Goal: Task Accomplishment & Management: Manage account settings

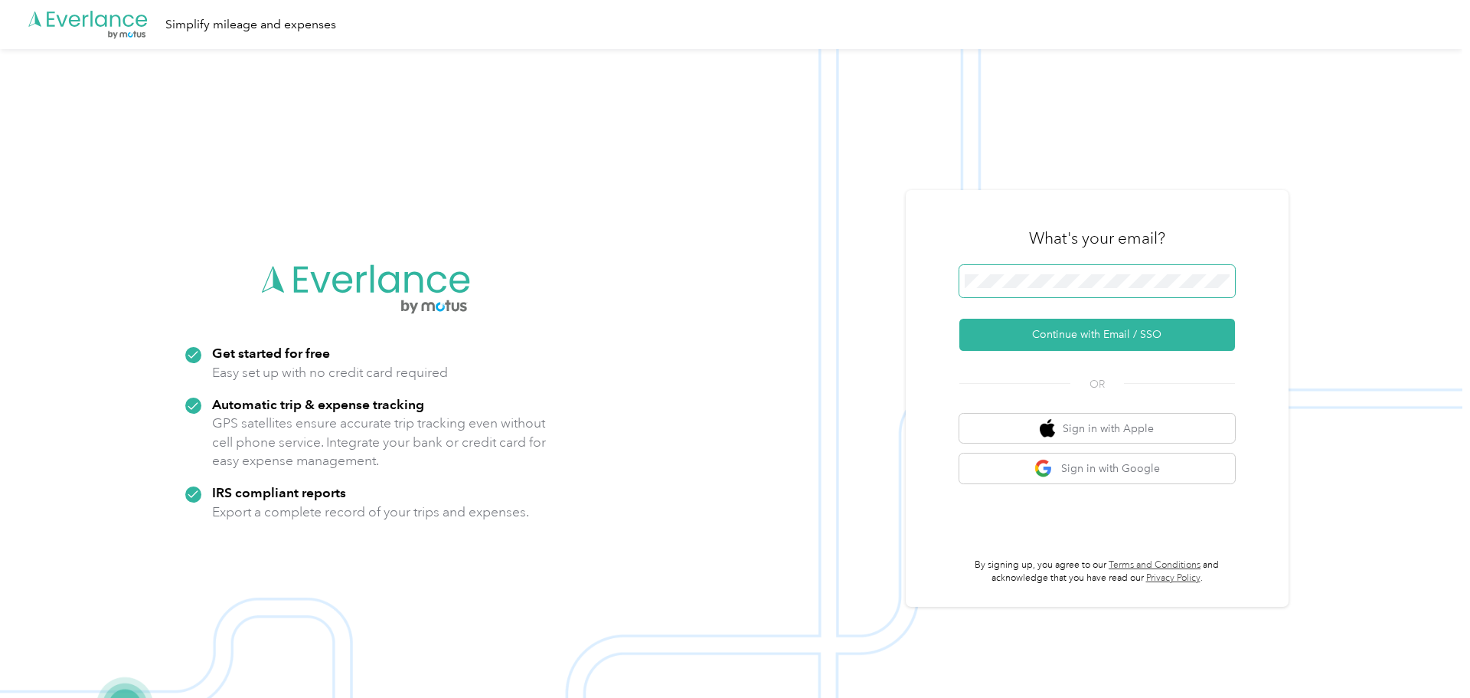
click at [959, 319] on button "Continue with Email / SSO" at bounding box center [1097, 335] width 276 height 32
click at [1093, 273] on span at bounding box center [1097, 281] width 276 height 32
click at [959, 319] on button "Continue with Email / SSO" at bounding box center [1097, 335] width 276 height 32
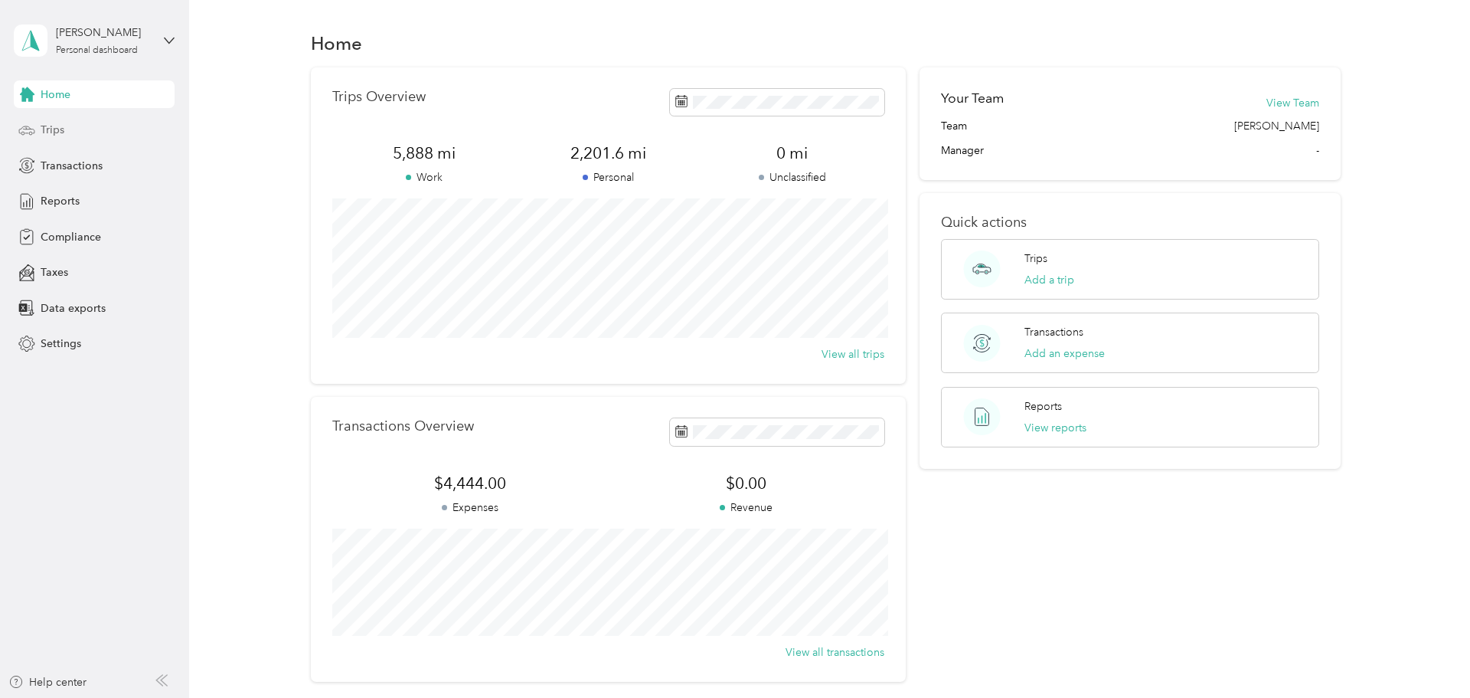
click at [87, 121] on div "Trips" at bounding box center [94, 130] width 161 height 28
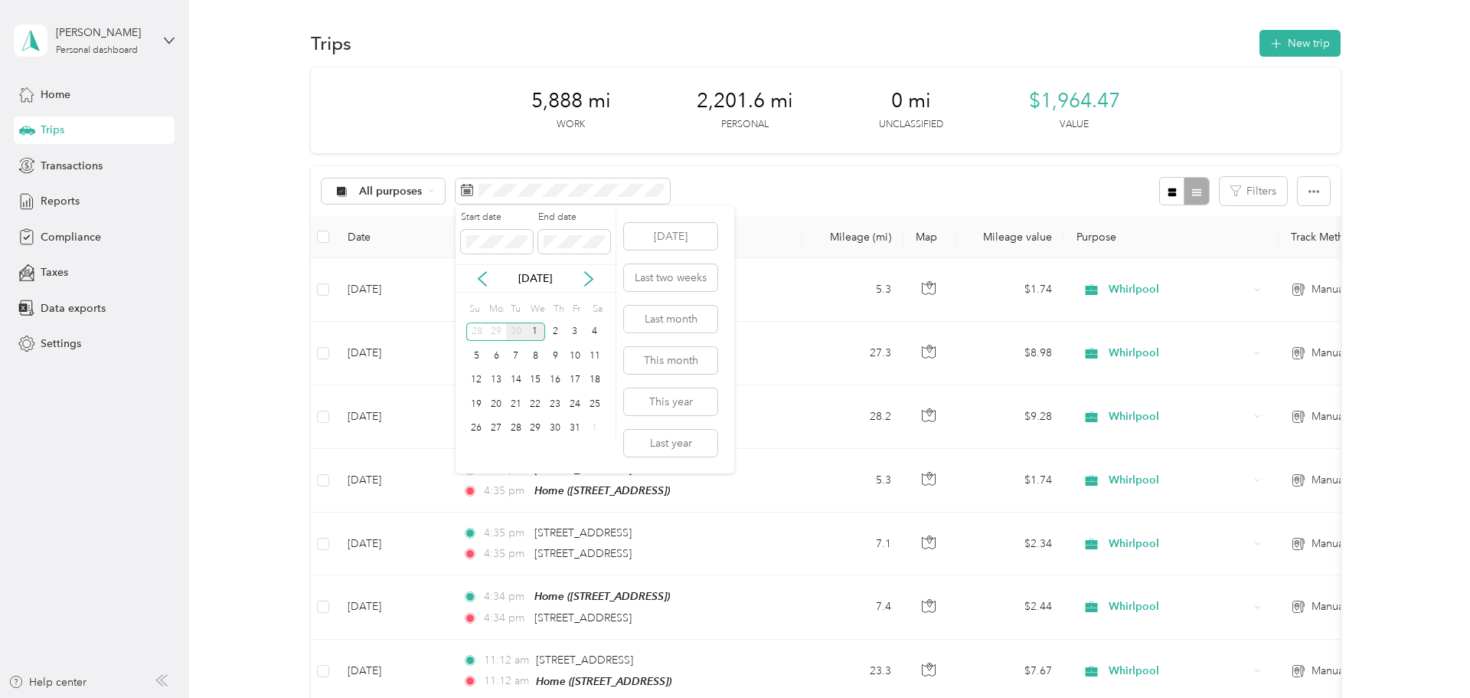
click at [515, 327] on div "30" at bounding box center [516, 331] width 20 height 19
click at [717, 322] on button "Last month" at bounding box center [670, 319] width 93 height 27
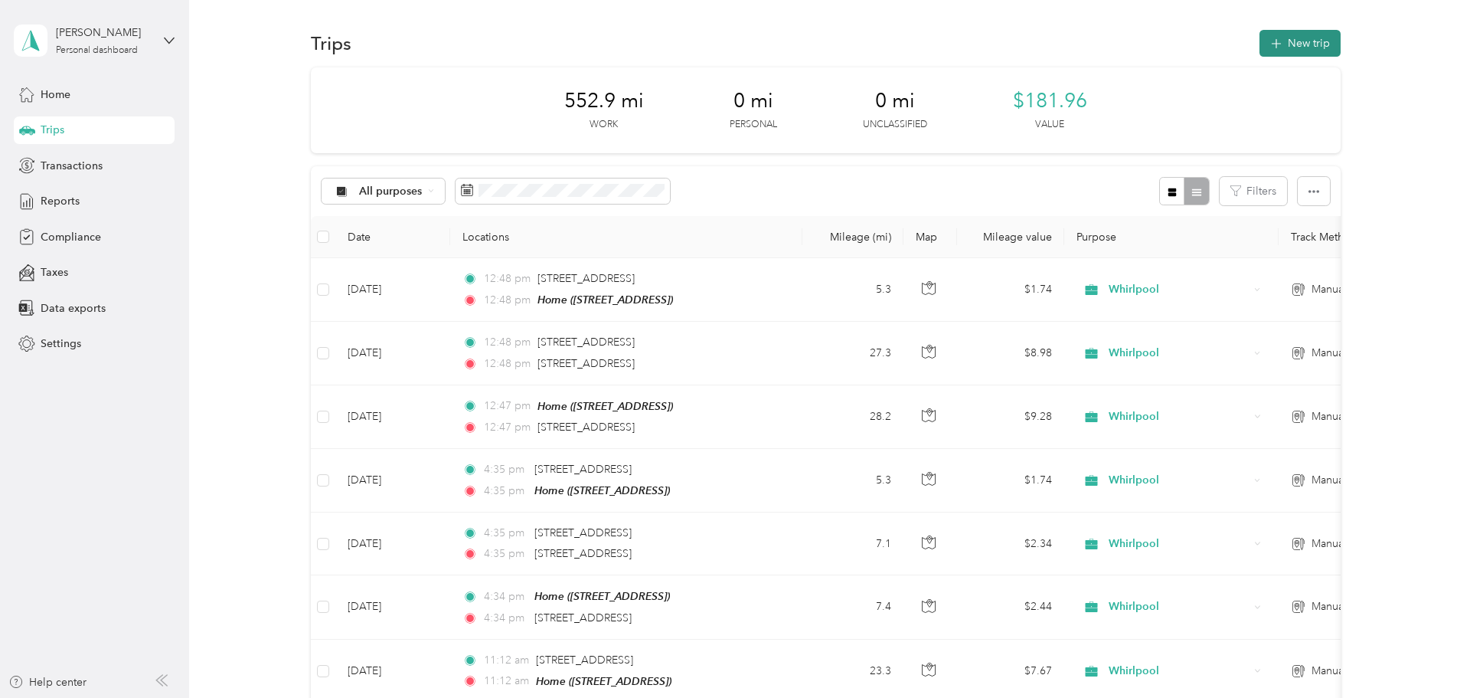
click at [1303, 44] on button "New trip" at bounding box center [1300, 43] width 81 height 27
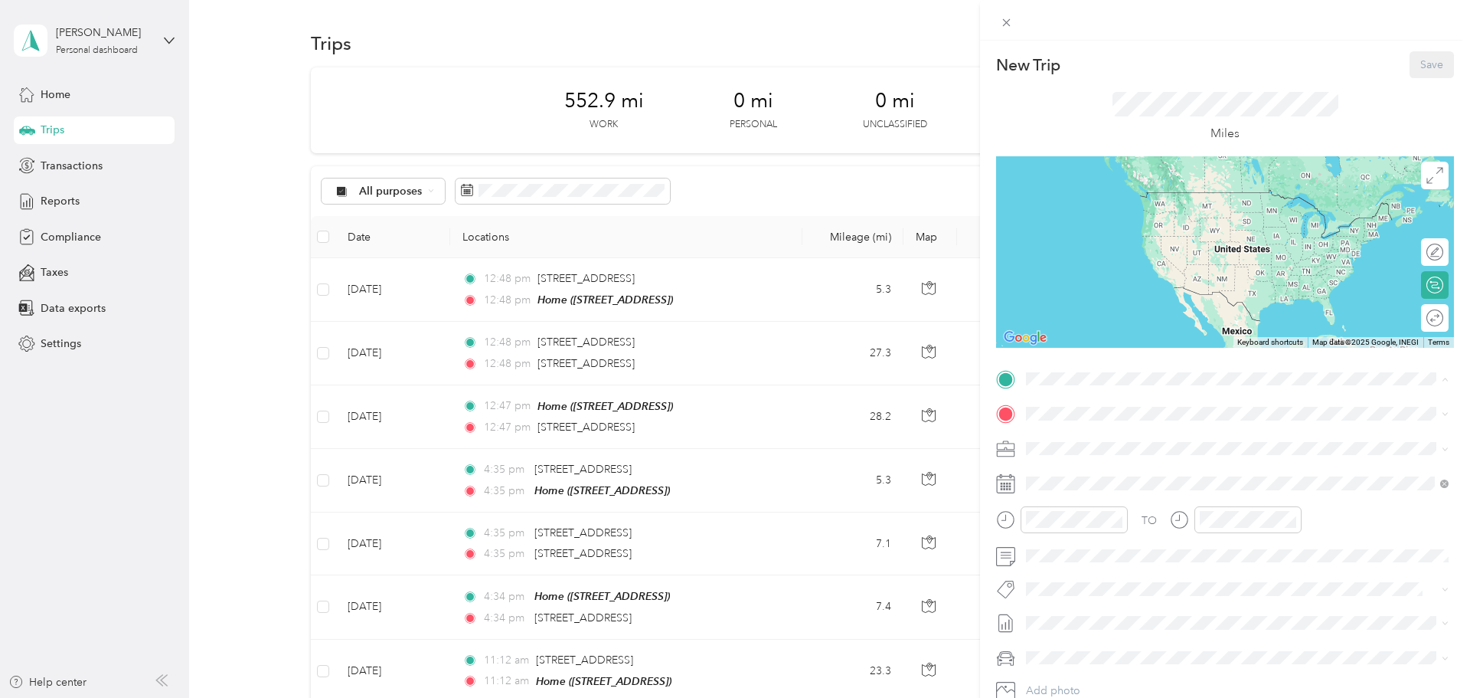
click at [1142, 543] on div "Home" at bounding box center [1103, 536] width 97 height 14
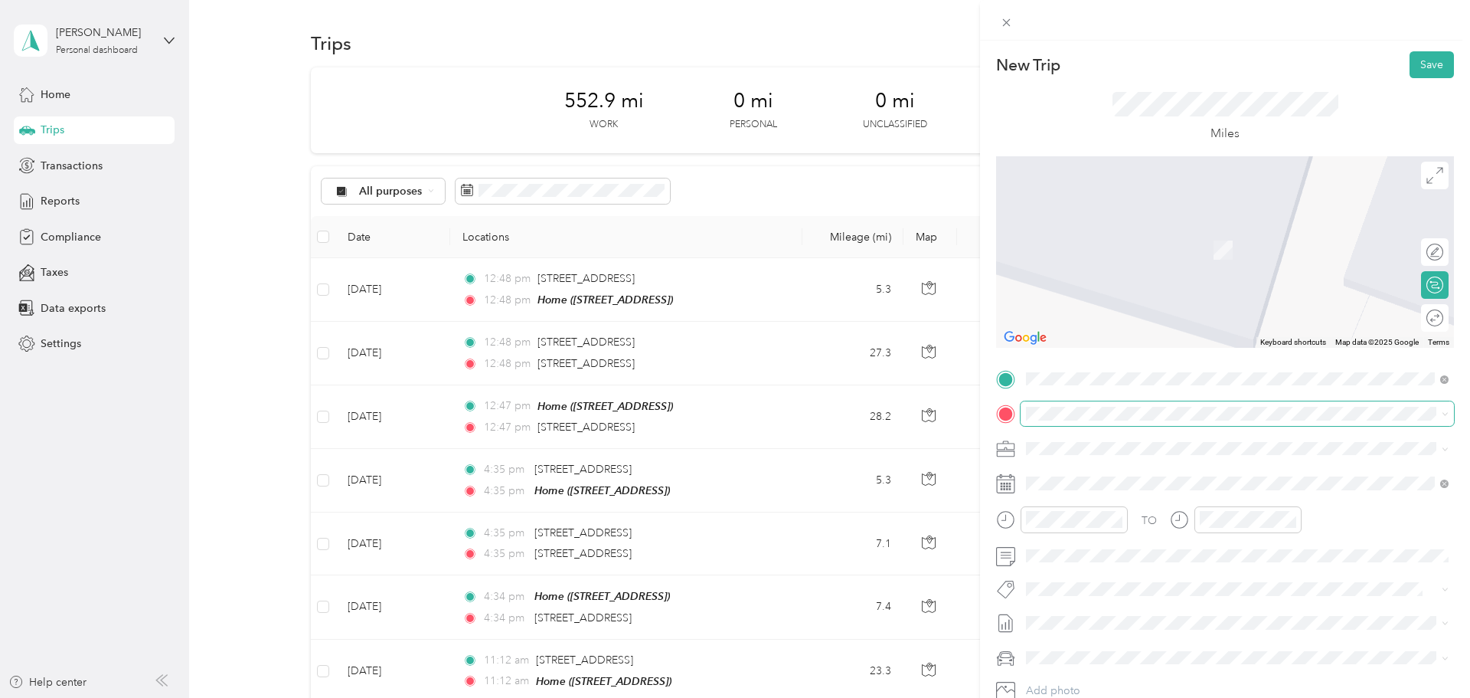
click at [1173, 420] on span at bounding box center [1237, 413] width 433 height 25
click at [1202, 476] on span "[STREET_ADDRESS][US_STATE]" at bounding box center [1131, 469] width 153 height 14
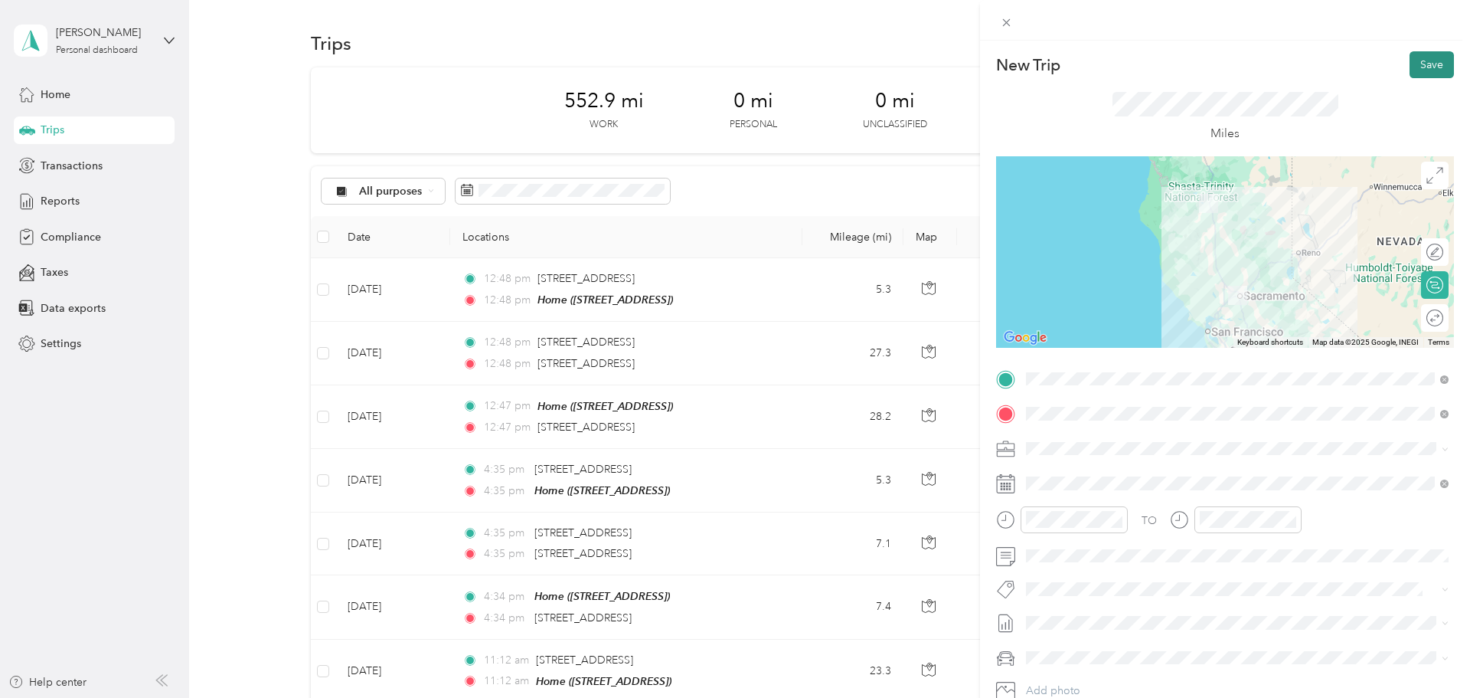
click at [1428, 72] on button "Save" at bounding box center [1432, 64] width 44 height 27
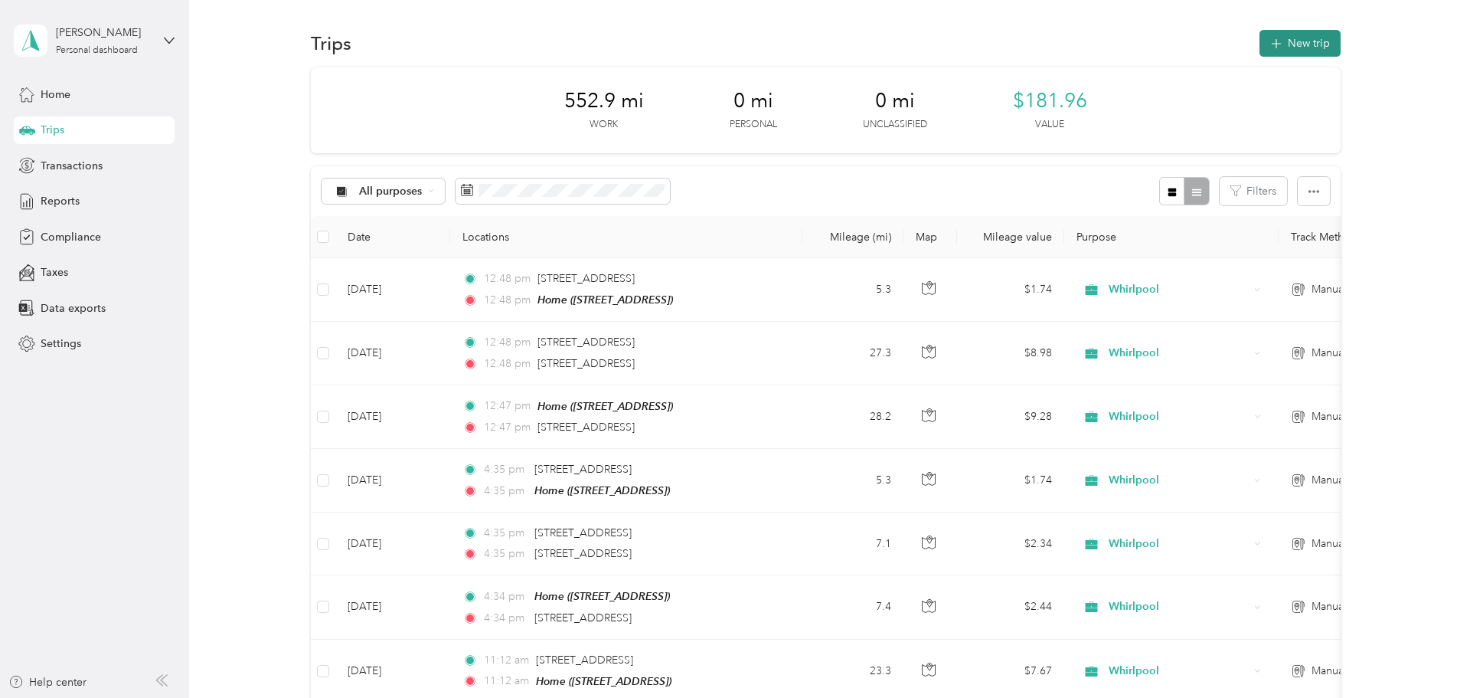
click at [1273, 46] on button "New trip" at bounding box center [1300, 43] width 81 height 27
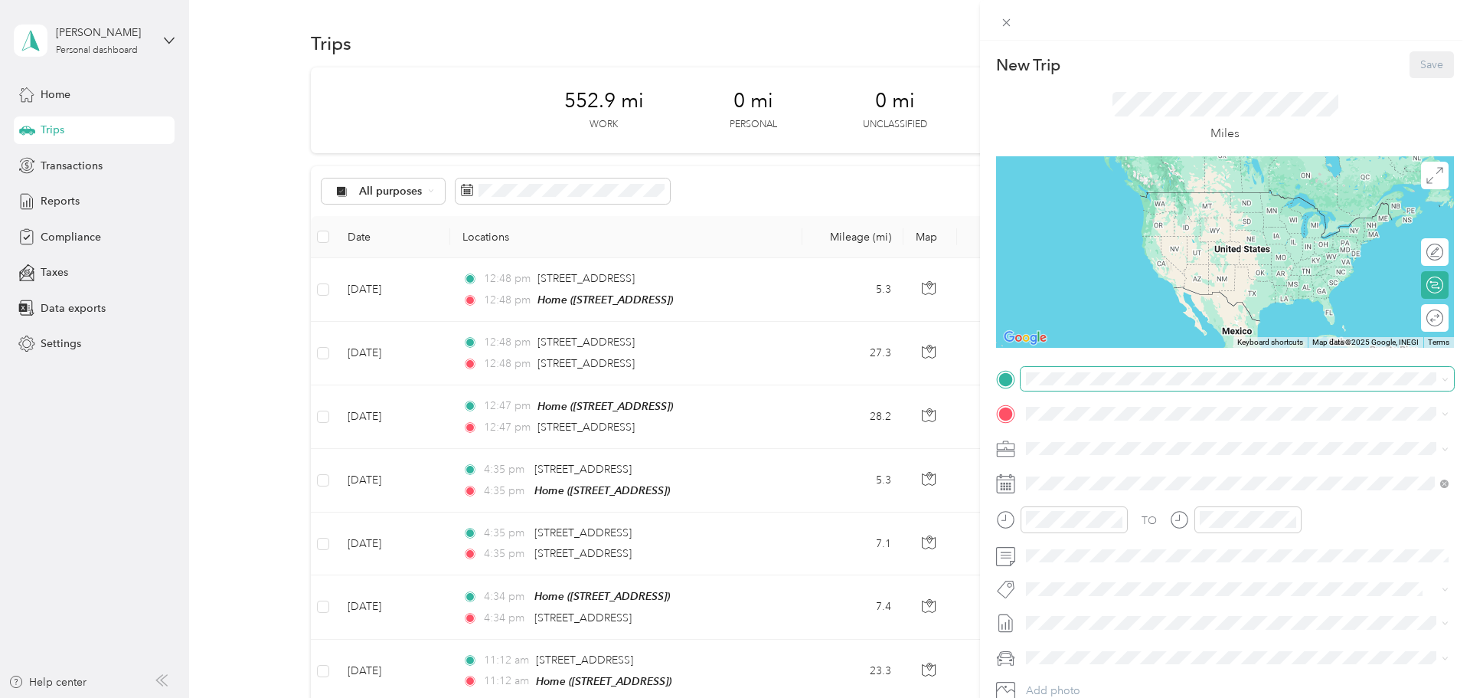
click at [1095, 385] on span at bounding box center [1237, 379] width 433 height 25
click at [1109, 445] on div "[STREET_ADDRESS][US_STATE]" at bounding box center [1237, 434] width 412 height 21
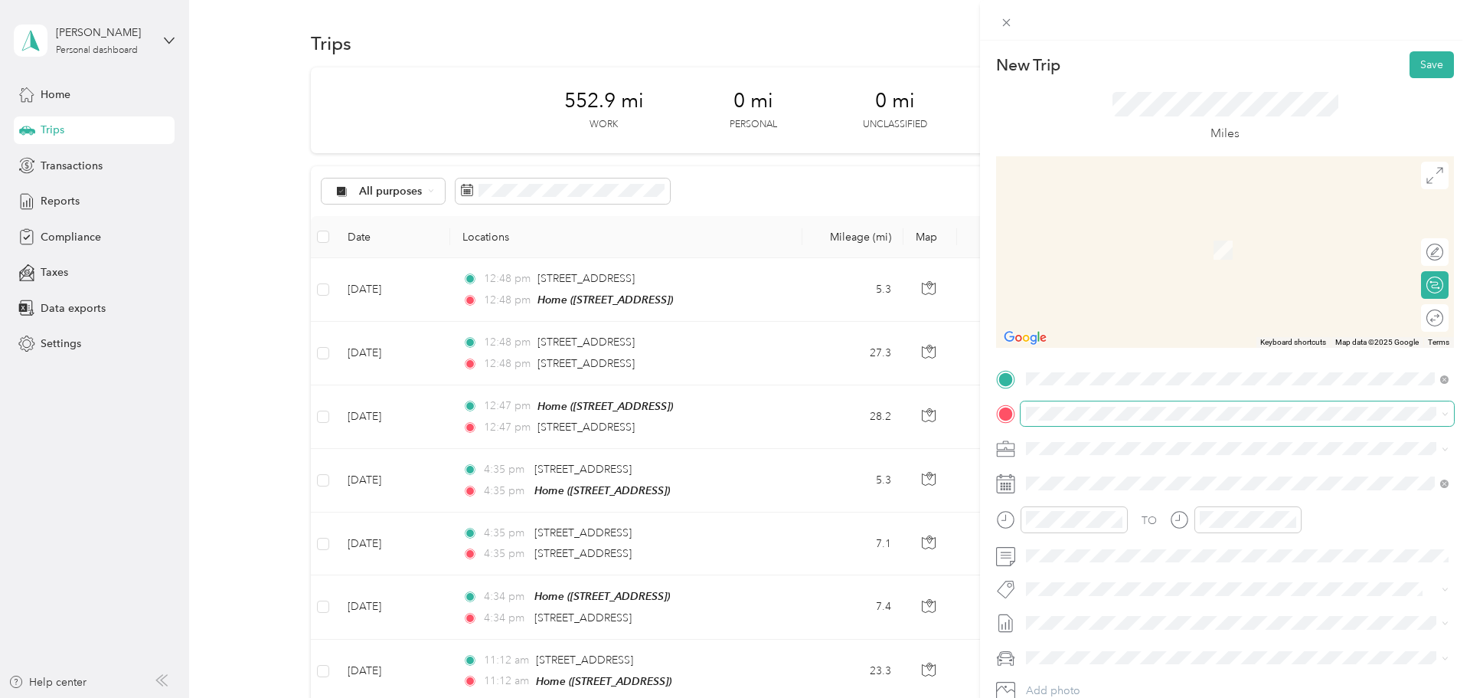
click at [1094, 420] on span at bounding box center [1237, 413] width 433 height 25
click at [1103, 591] on div "Home [STREET_ADDRESS]" at bounding box center [1103, 575] width 97 height 32
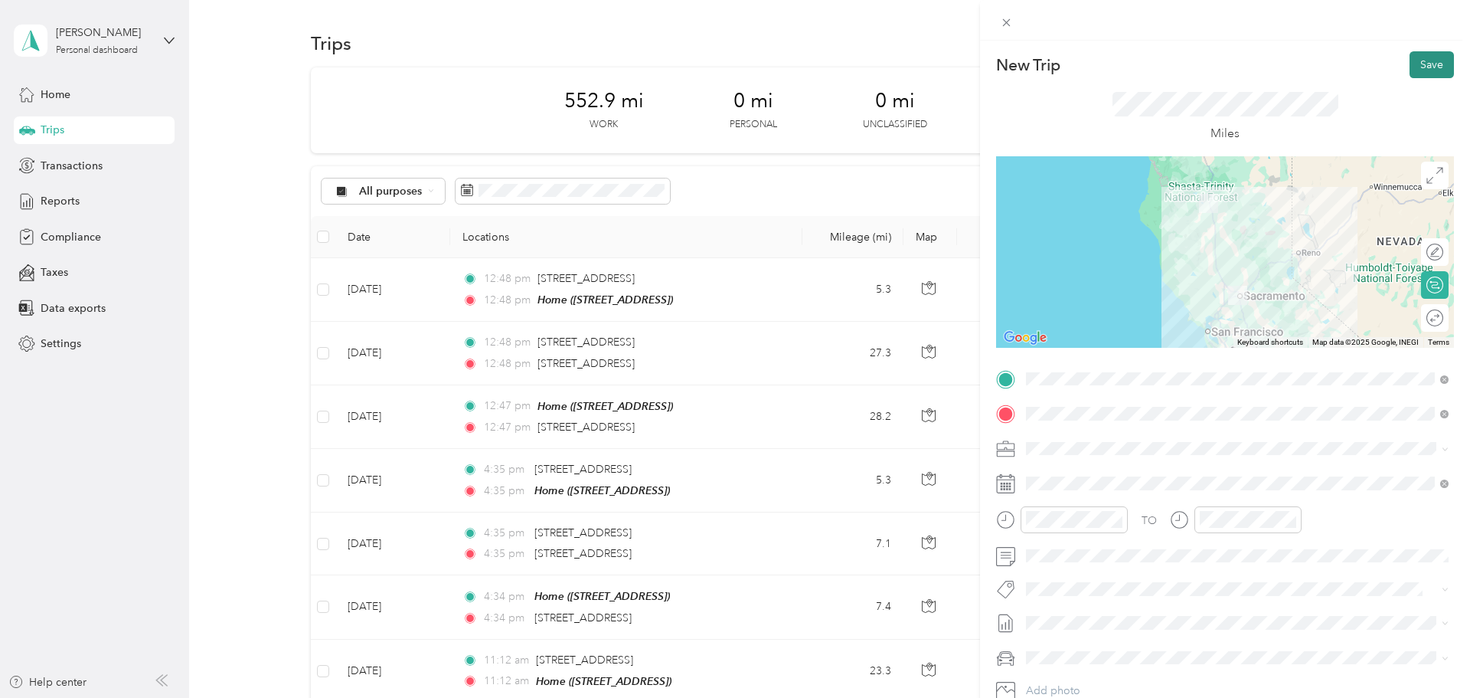
click at [1440, 69] on button "Save" at bounding box center [1432, 64] width 44 height 27
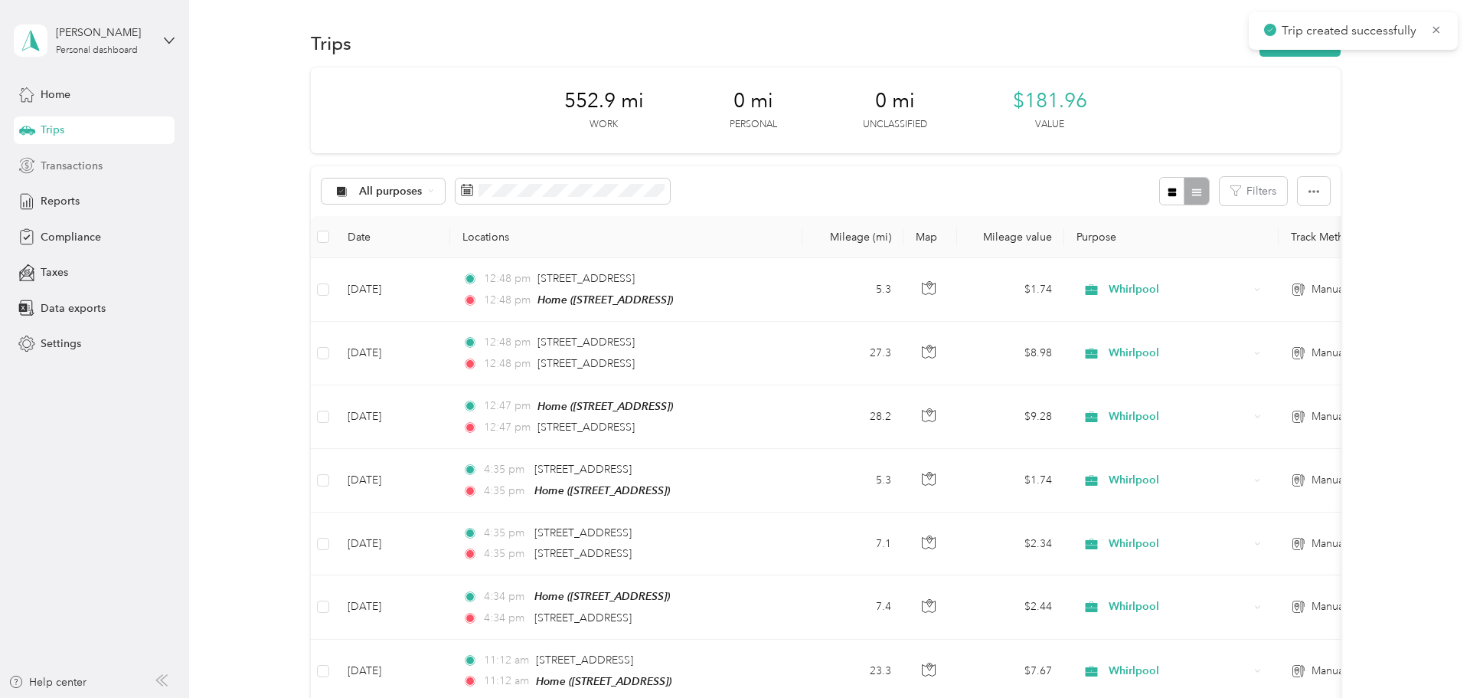
click at [103, 161] on div "Transactions" at bounding box center [94, 166] width 161 height 28
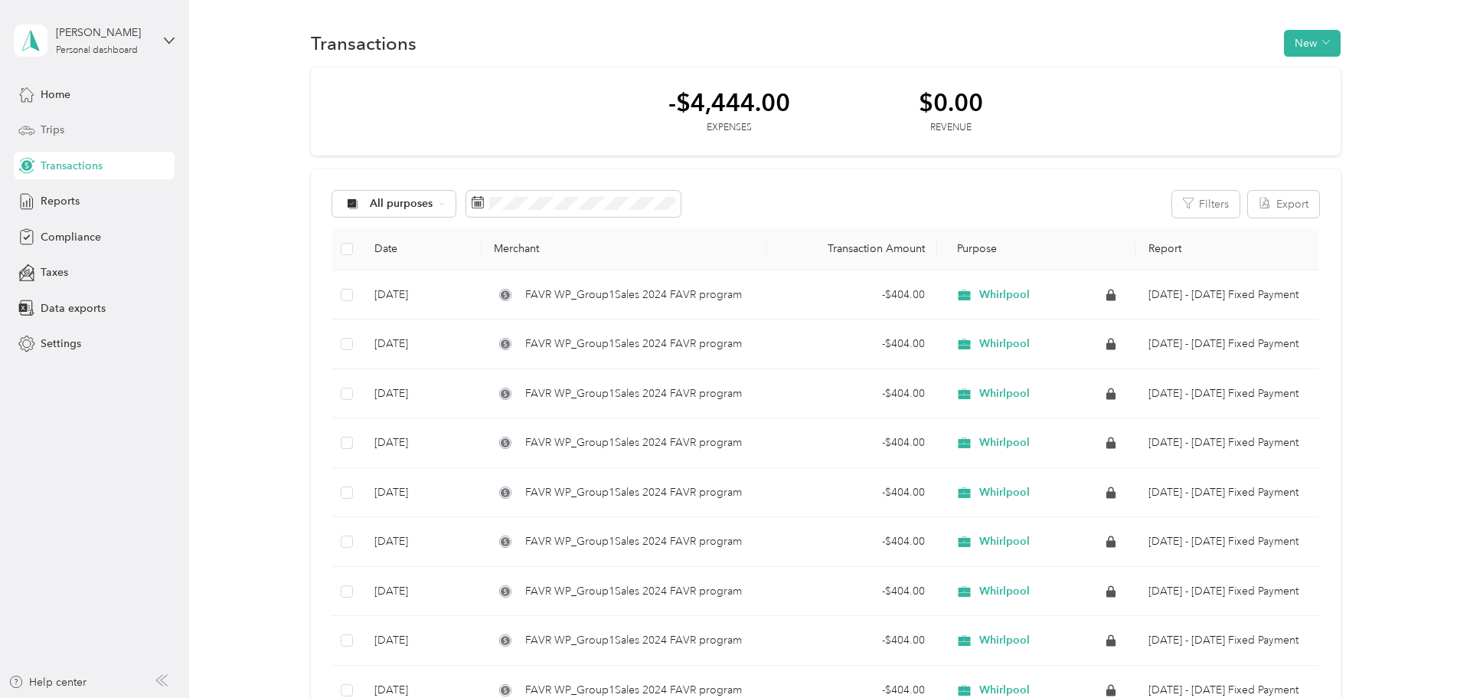
click at [105, 136] on div "Trips" at bounding box center [94, 130] width 161 height 28
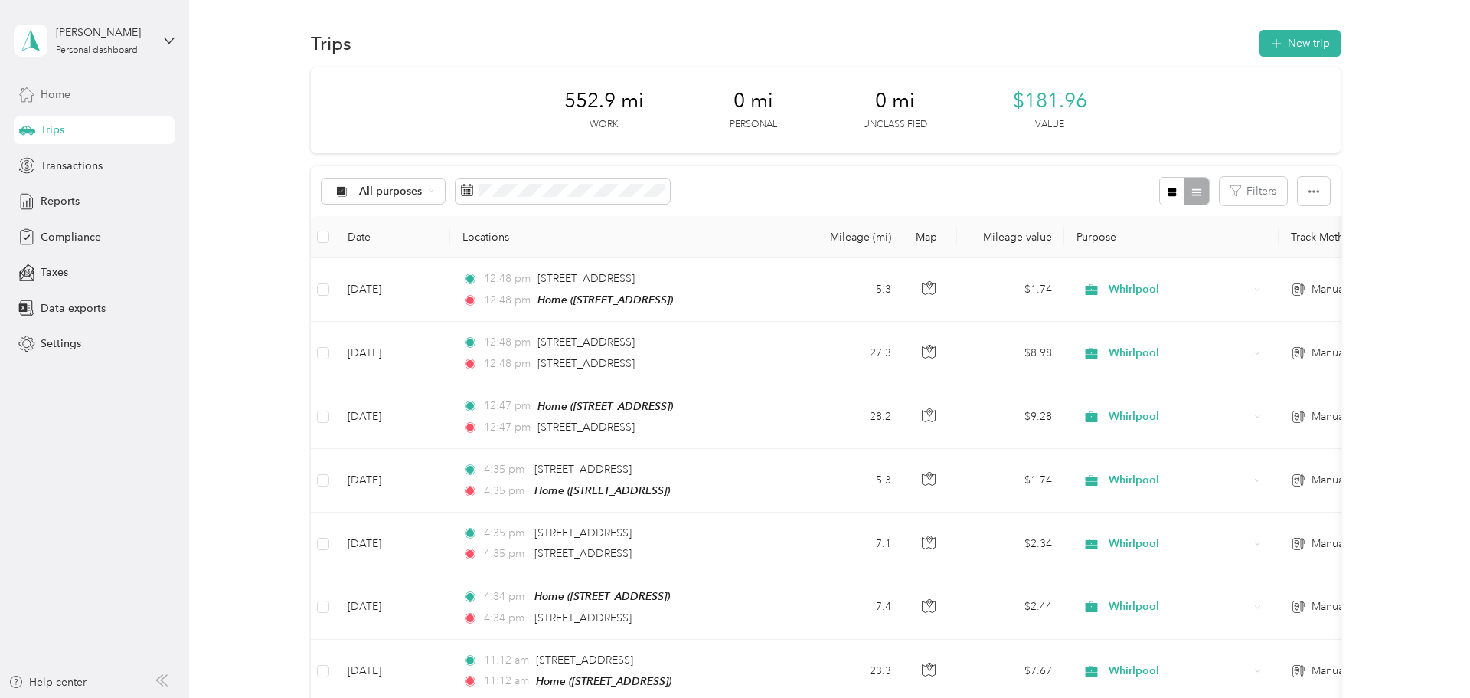
click at [69, 102] on div "Home" at bounding box center [94, 94] width 161 height 28
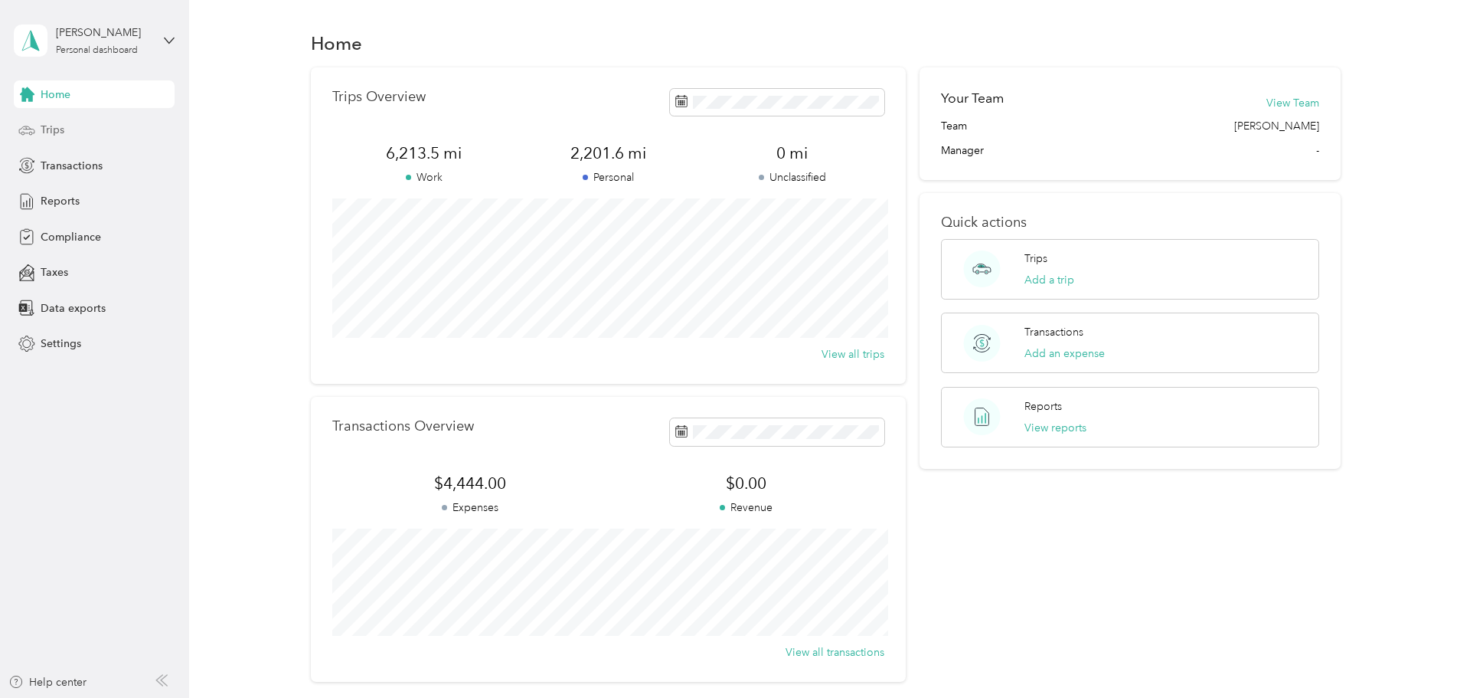
click at [123, 139] on div "Trips" at bounding box center [94, 130] width 161 height 28
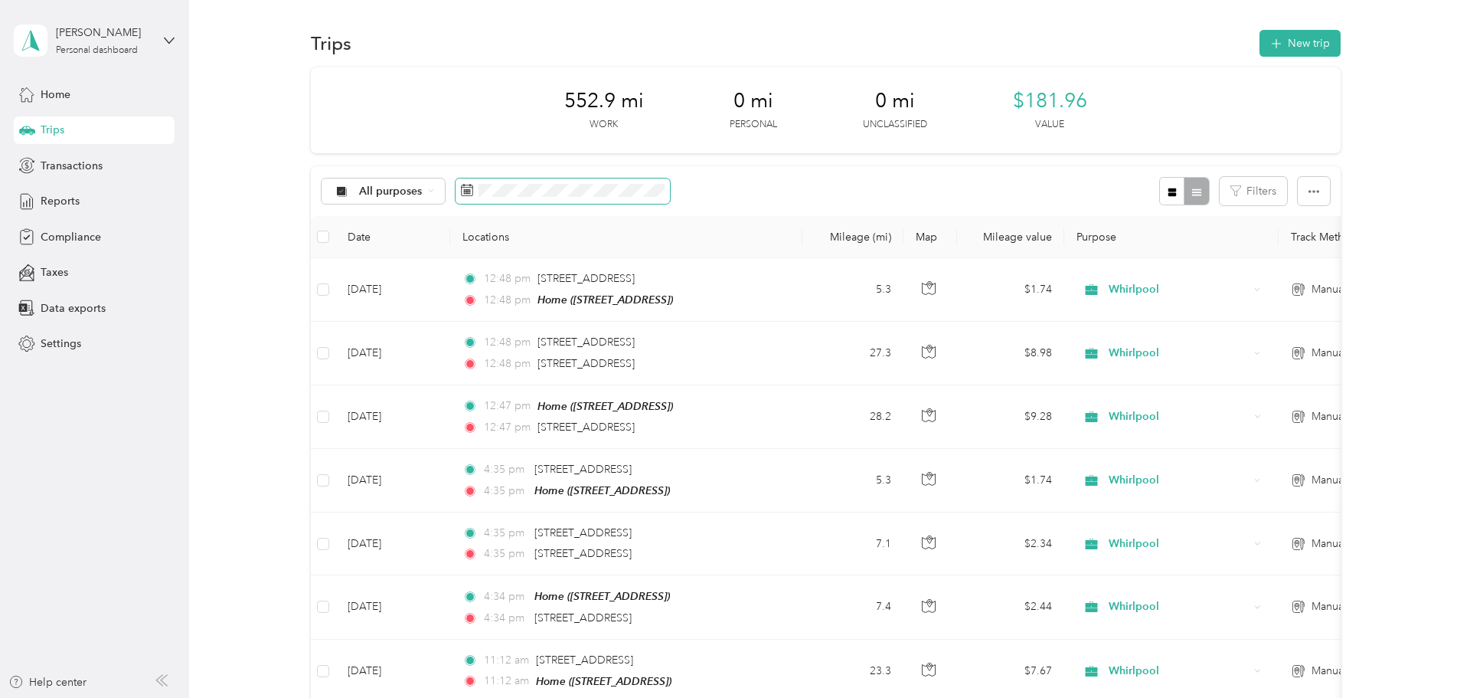
click at [478, 186] on span at bounding box center [563, 191] width 214 height 26
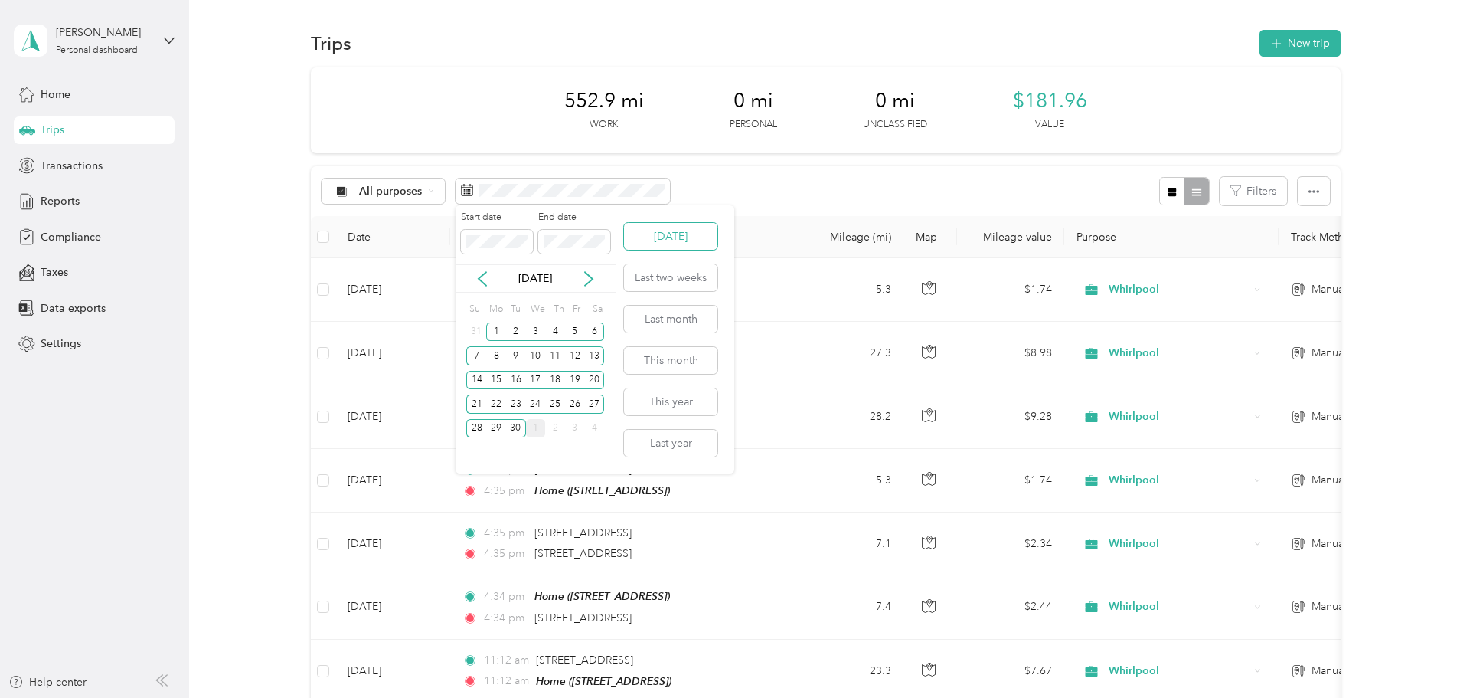
click at [655, 240] on button "[DATE]" at bounding box center [670, 236] width 93 height 27
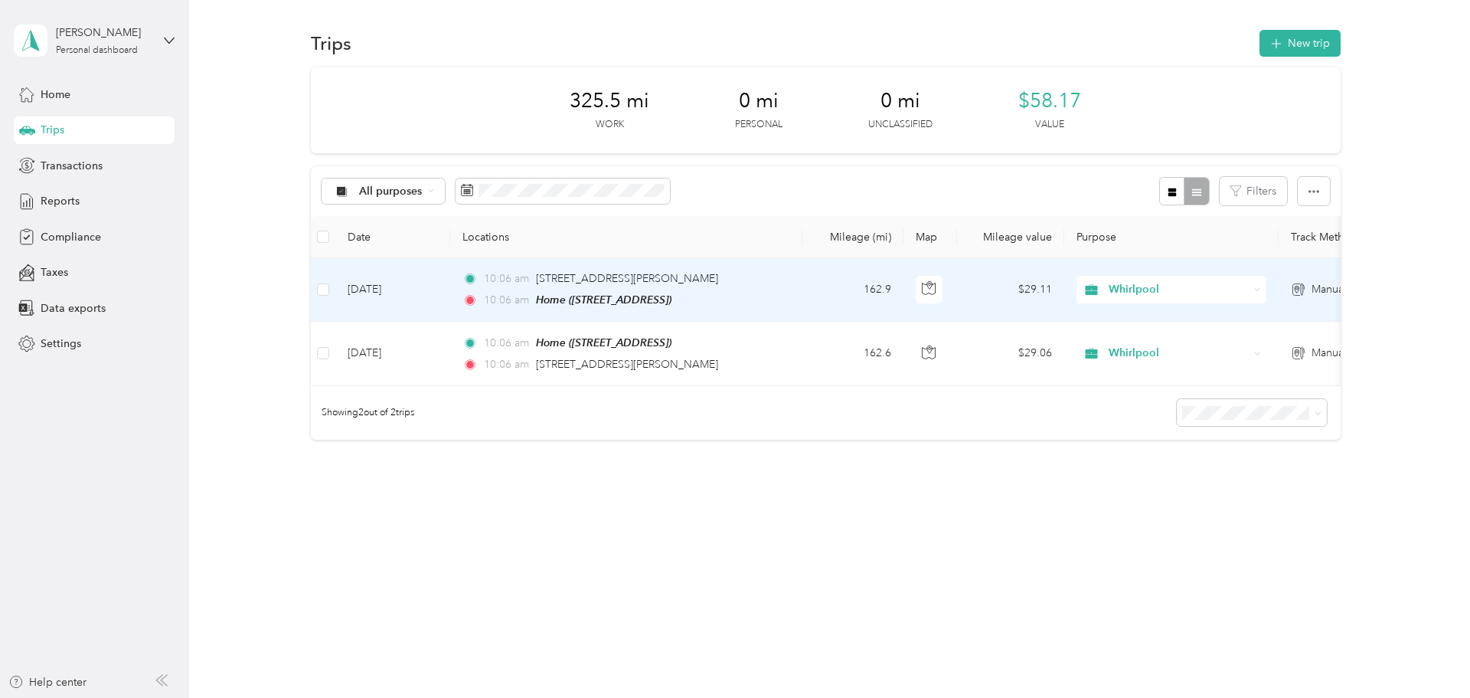
click at [360, 288] on td "[DATE]" at bounding box center [392, 290] width 115 height 64
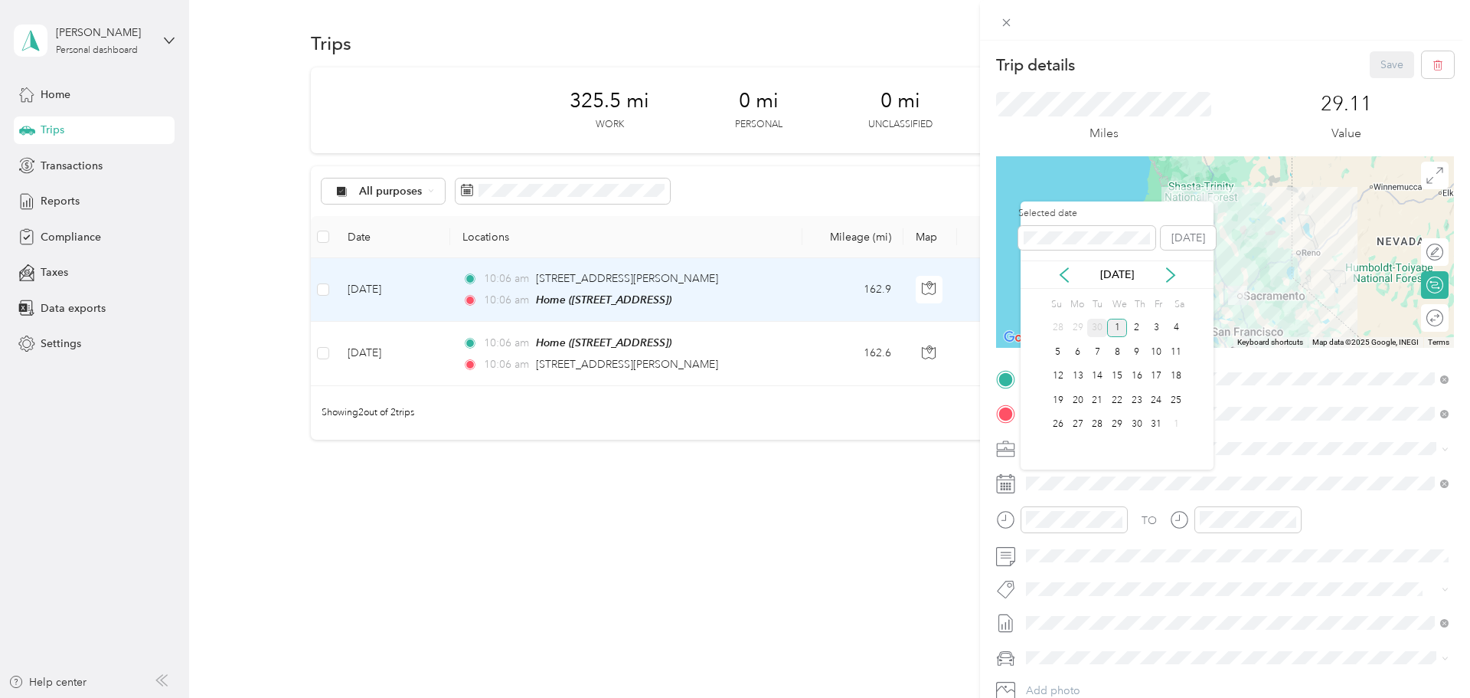
click at [1095, 328] on div "30" at bounding box center [1097, 328] width 20 height 19
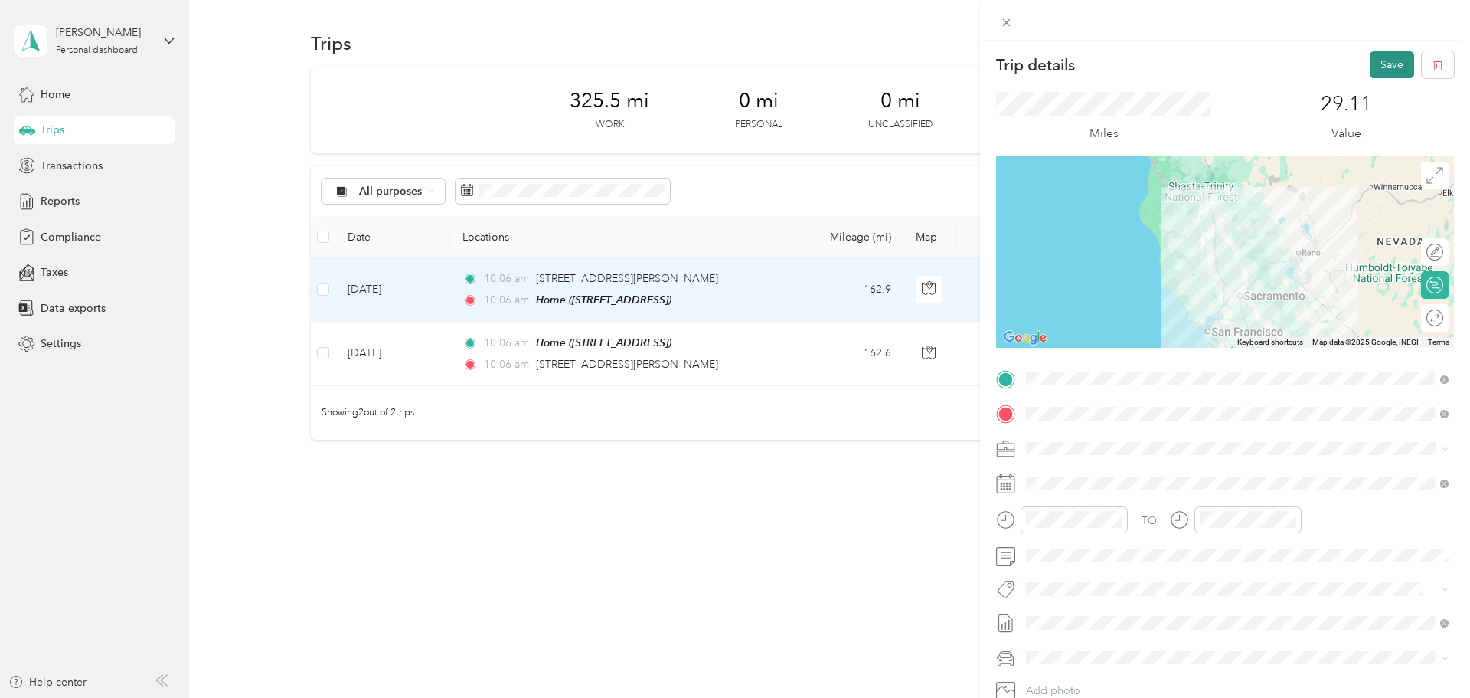
click at [1382, 69] on button "Save" at bounding box center [1392, 64] width 44 height 27
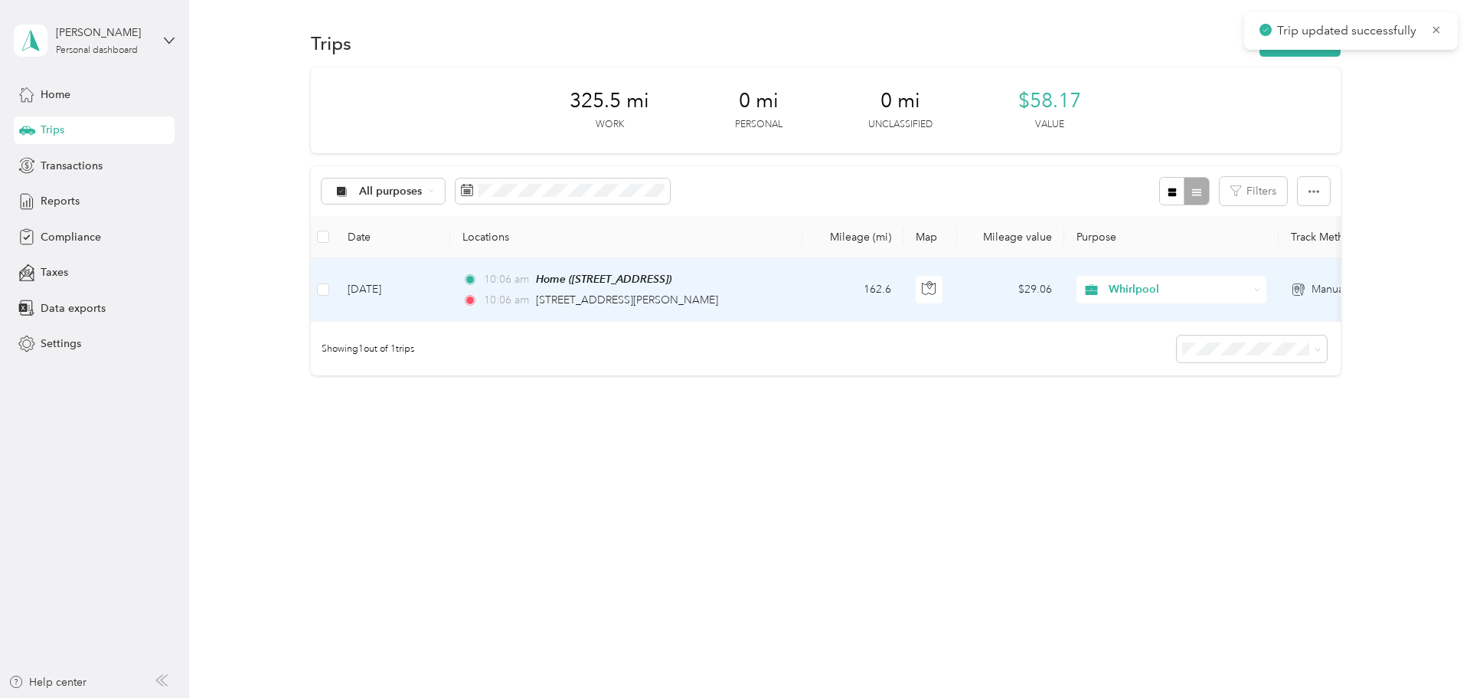
click at [416, 288] on td "[DATE]" at bounding box center [392, 290] width 115 height 64
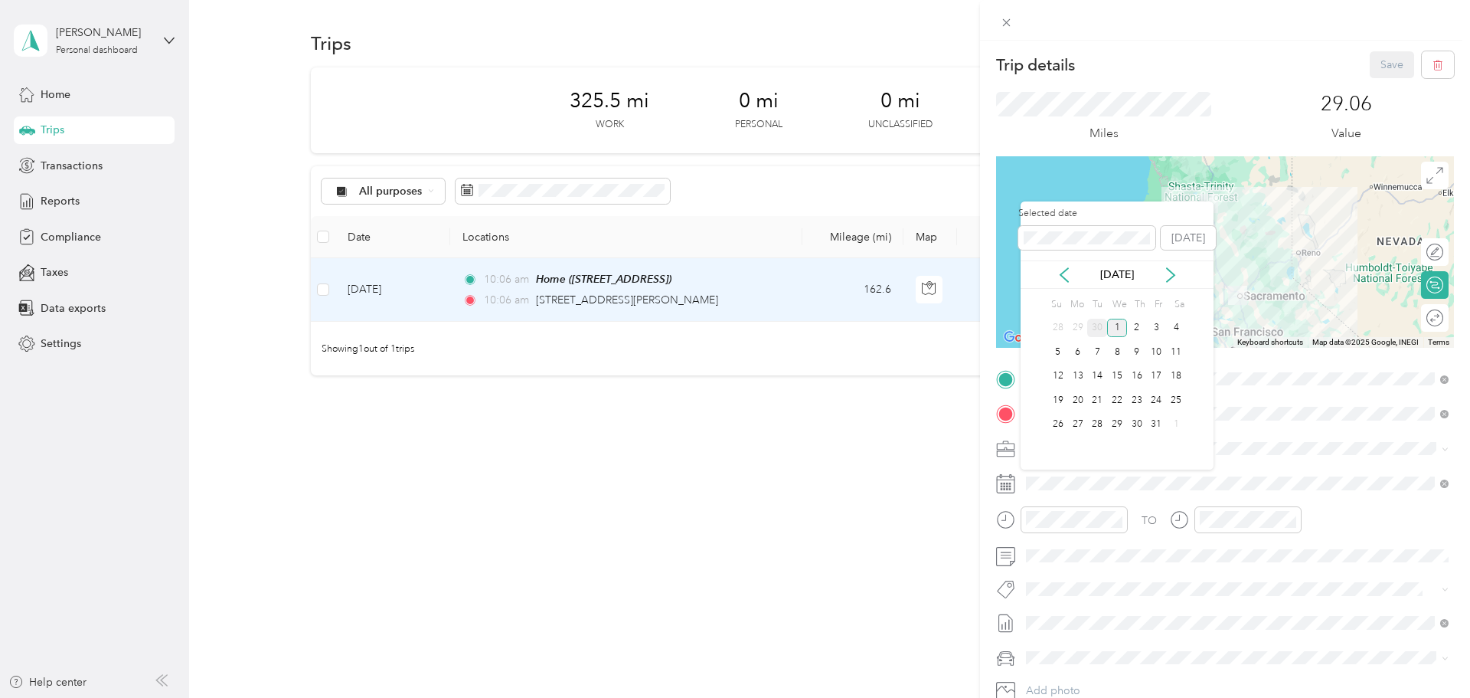
click at [1095, 326] on div "30" at bounding box center [1097, 328] width 20 height 19
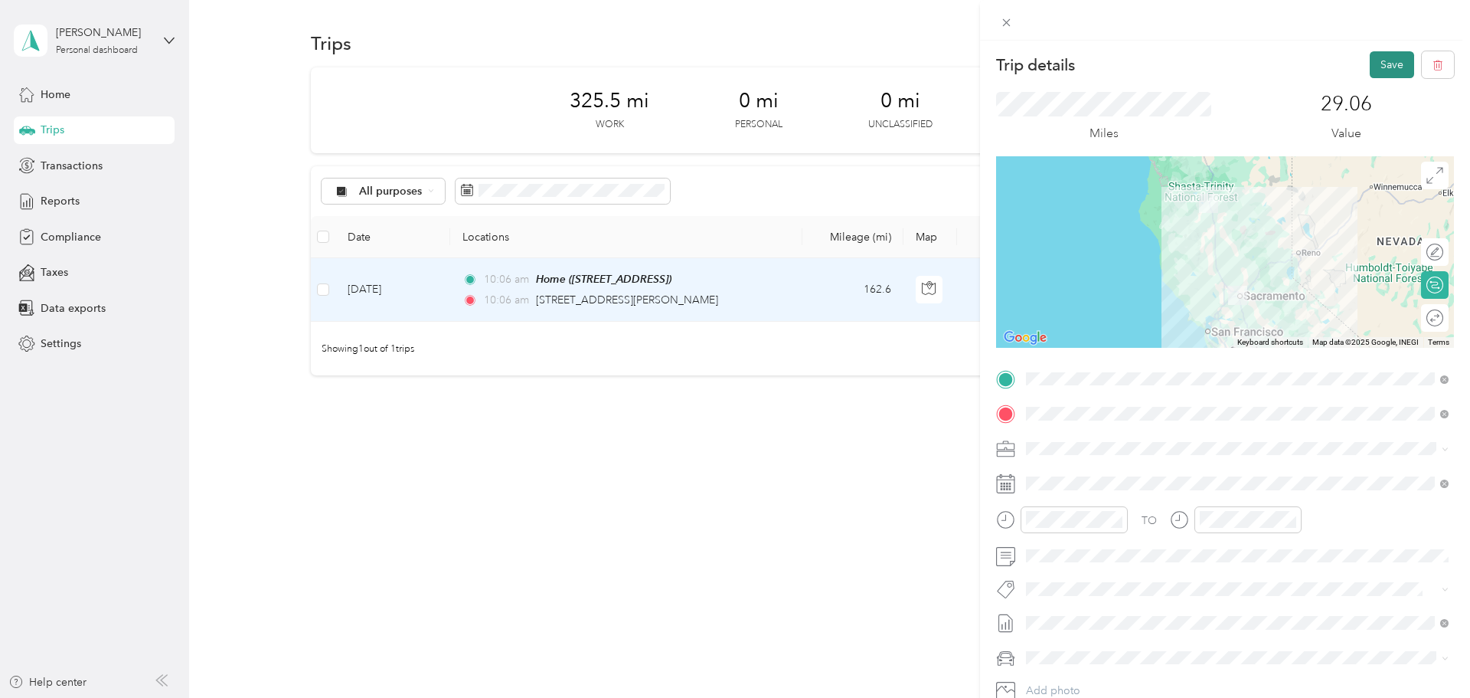
click at [1379, 65] on button "Save" at bounding box center [1392, 64] width 44 height 27
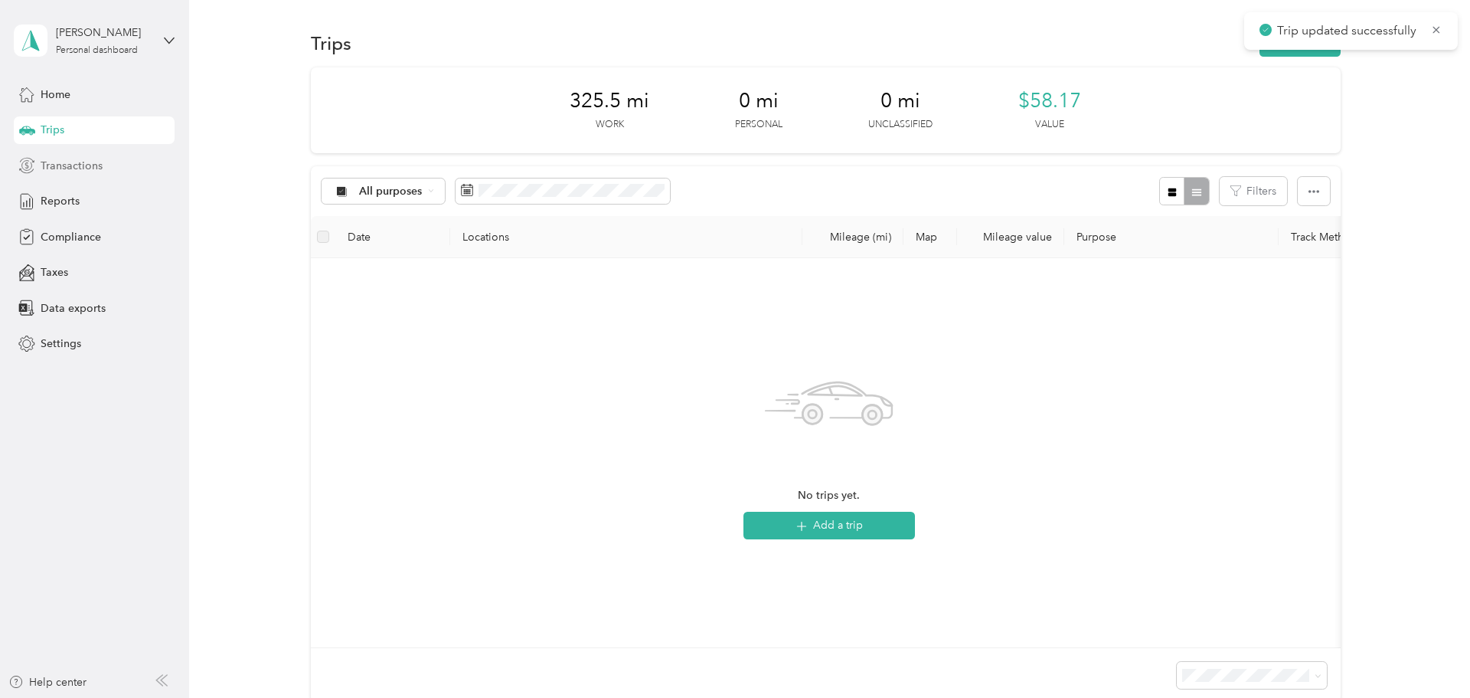
click at [73, 159] on span "Transactions" at bounding box center [72, 166] width 62 height 16
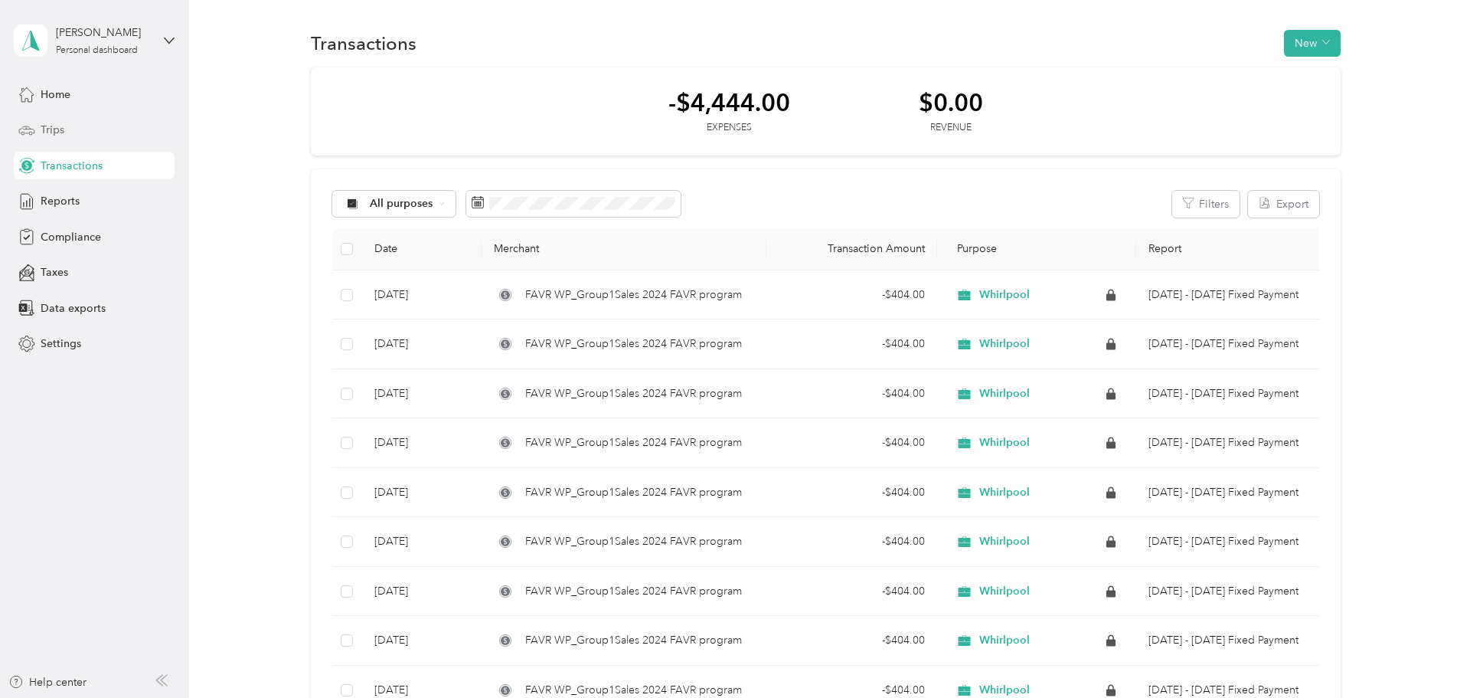
click at [76, 132] on div "Trips" at bounding box center [94, 130] width 161 height 28
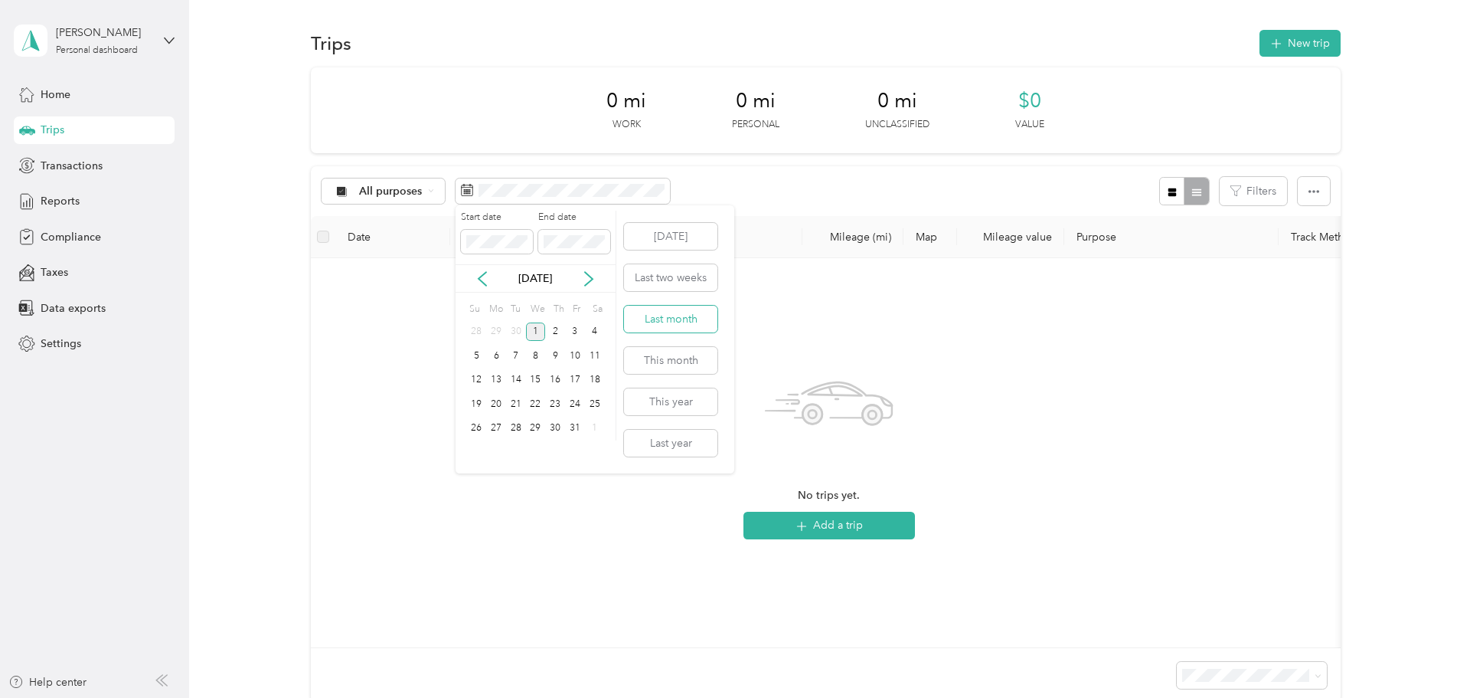
click at [695, 314] on button "Last month" at bounding box center [670, 319] width 93 height 27
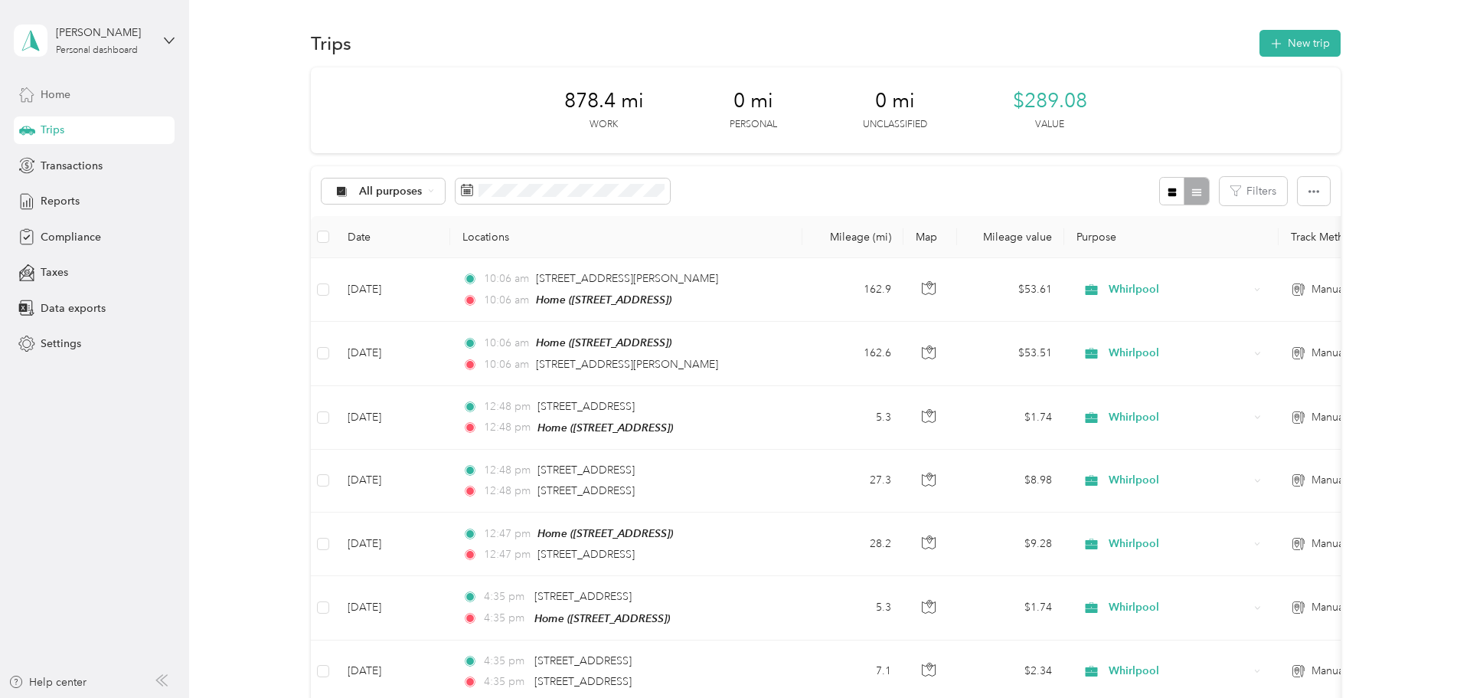
click at [115, 102] on div "Home" at bounding box center [94, 94] width 161 height 28
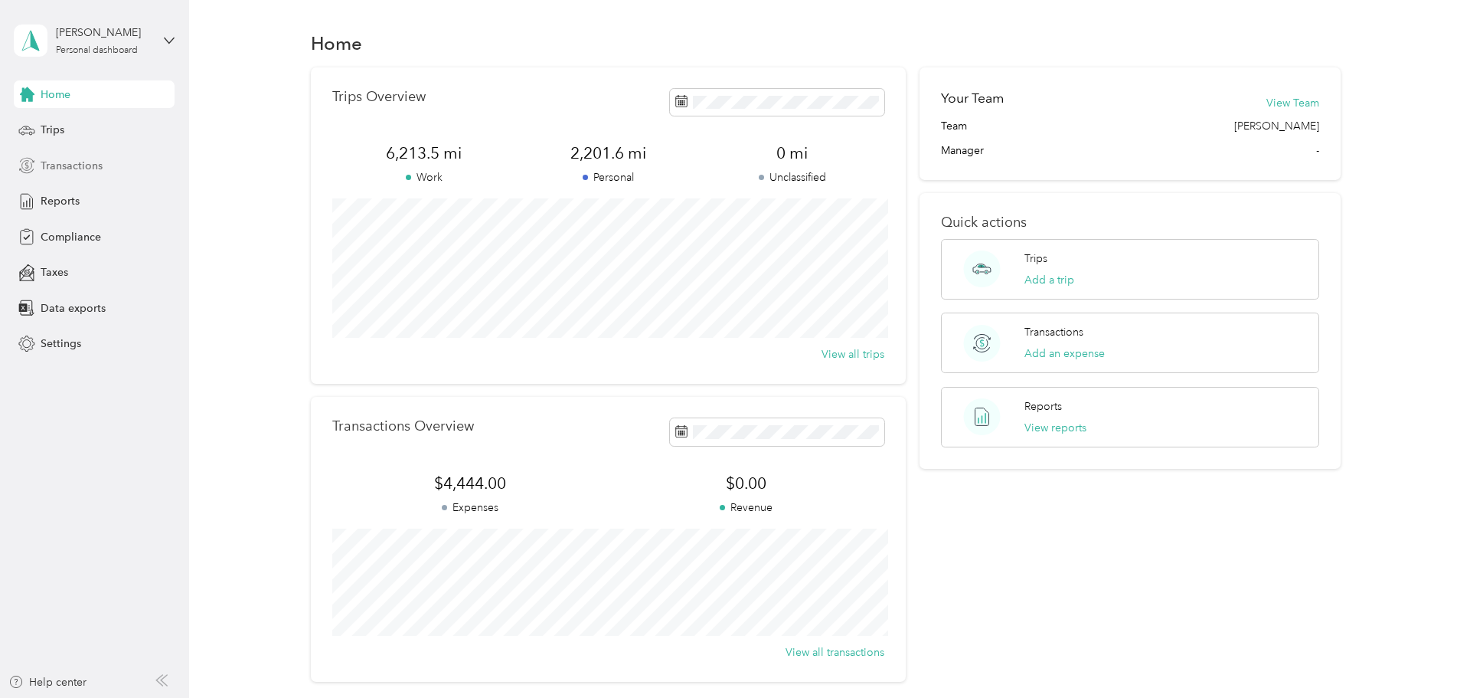
click at [108, 173] on div "Transactions" at bounding box center [94, 166] width 161 height 28
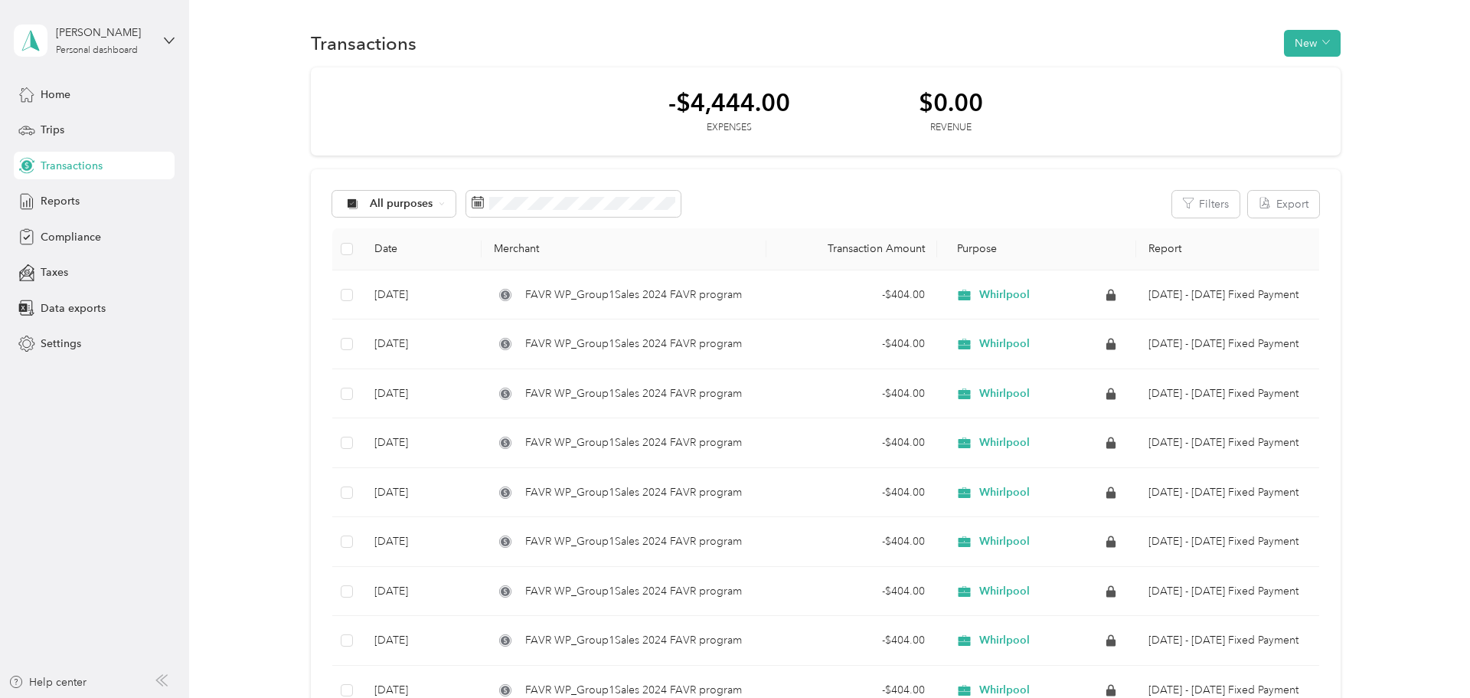
click at [84, 144] on div "Home Trips Transactions Reports Compliance Taxes Data exports Settings" at bounding box center [94, 218] width 161 height 277
click at [87, 134] on div "Trips" at bounding box center [94, 130] width 161 height 28
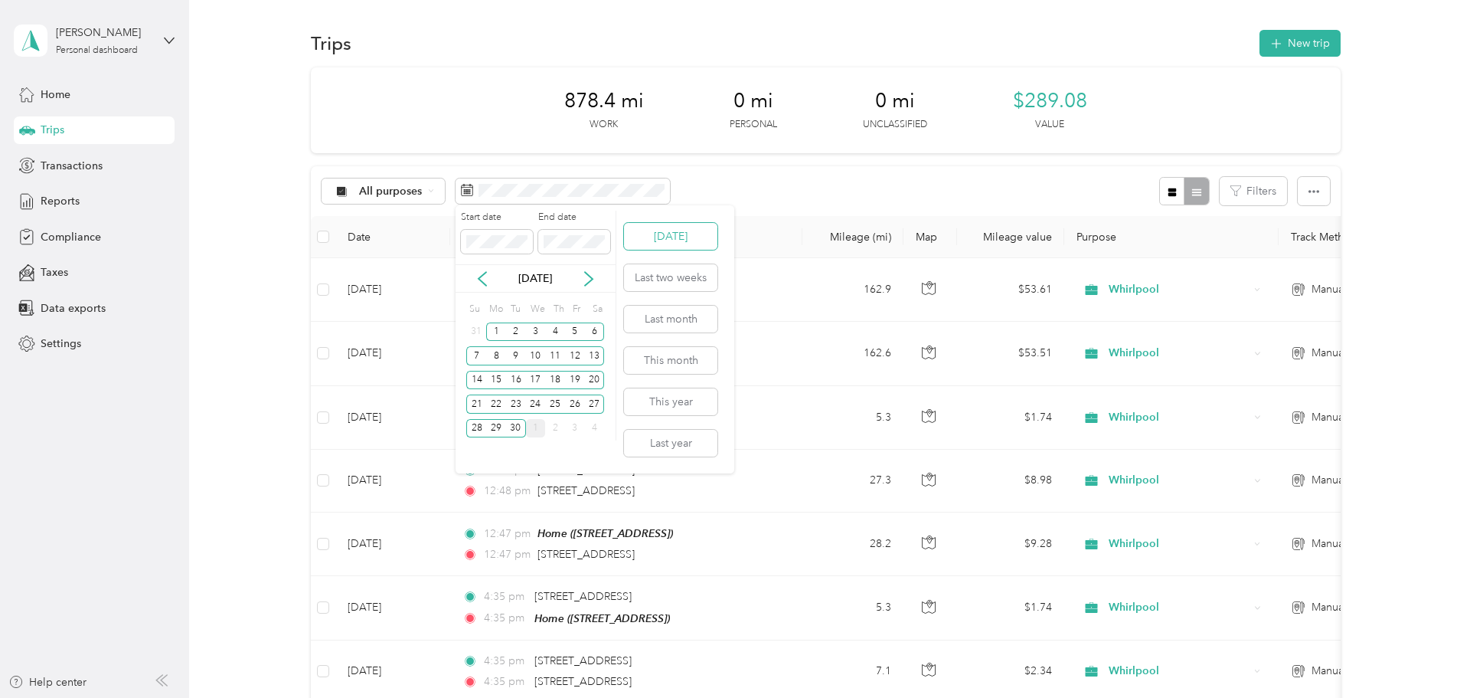
click at [676, 247] on button "[DATE]" at bounding box center [670, 236] width 93 height 27
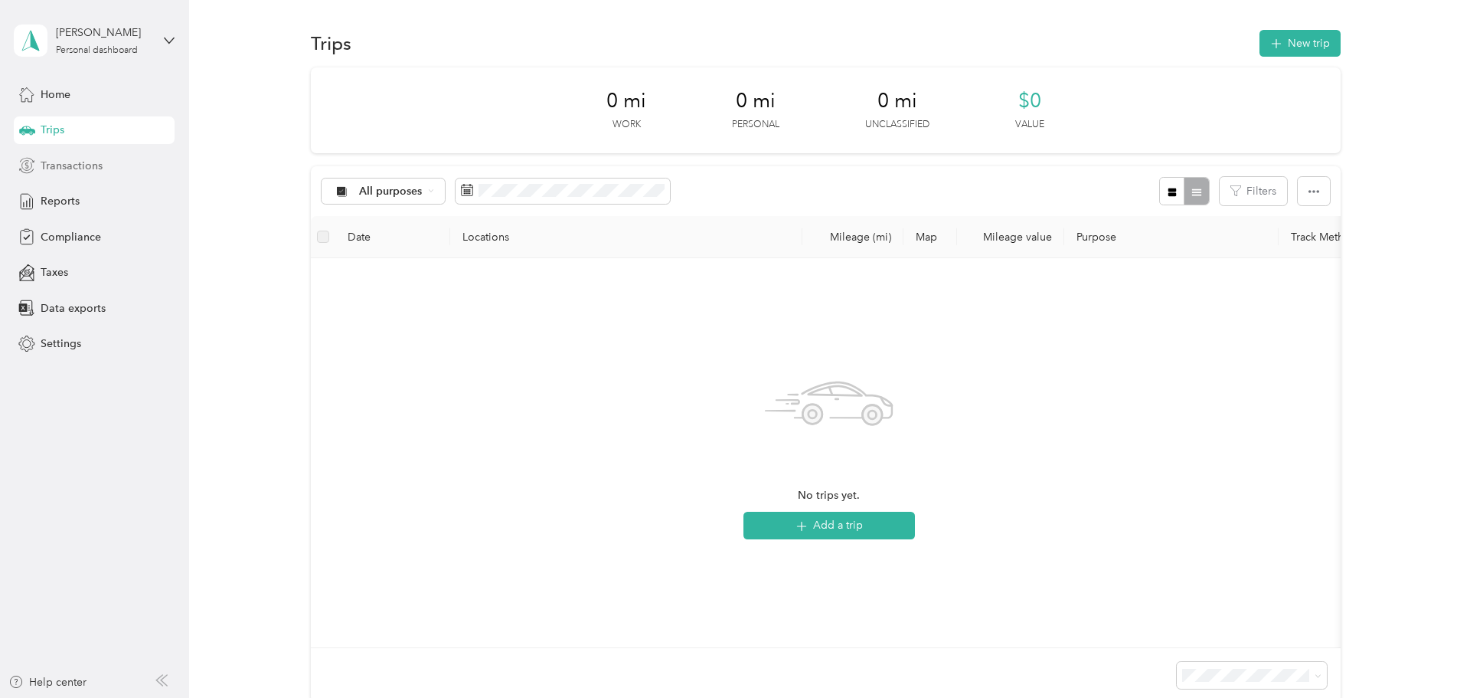
click at [133, 158] on div "Transactions" at bounding box center [94, 166] width 161 height 28
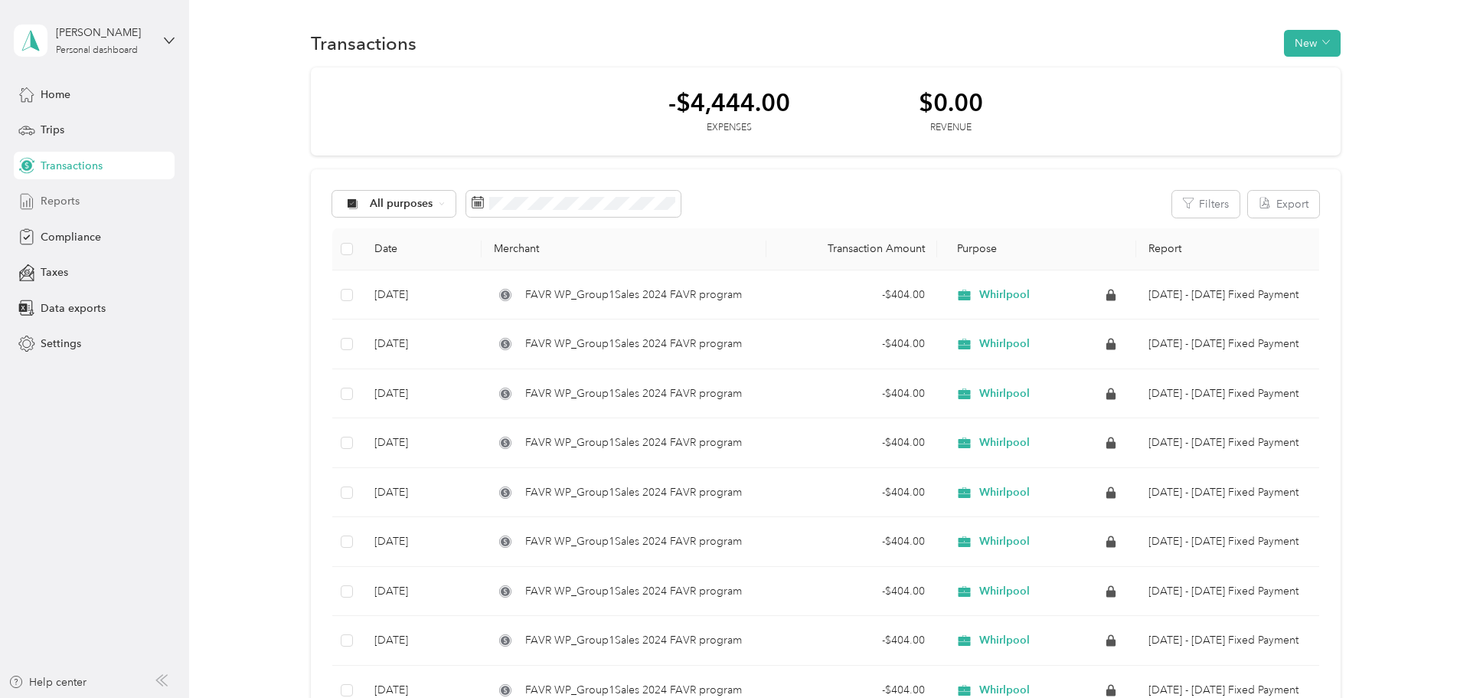
click at [105, 202] on div "Reports" at bounding box center [94, 202] width 161 height 28
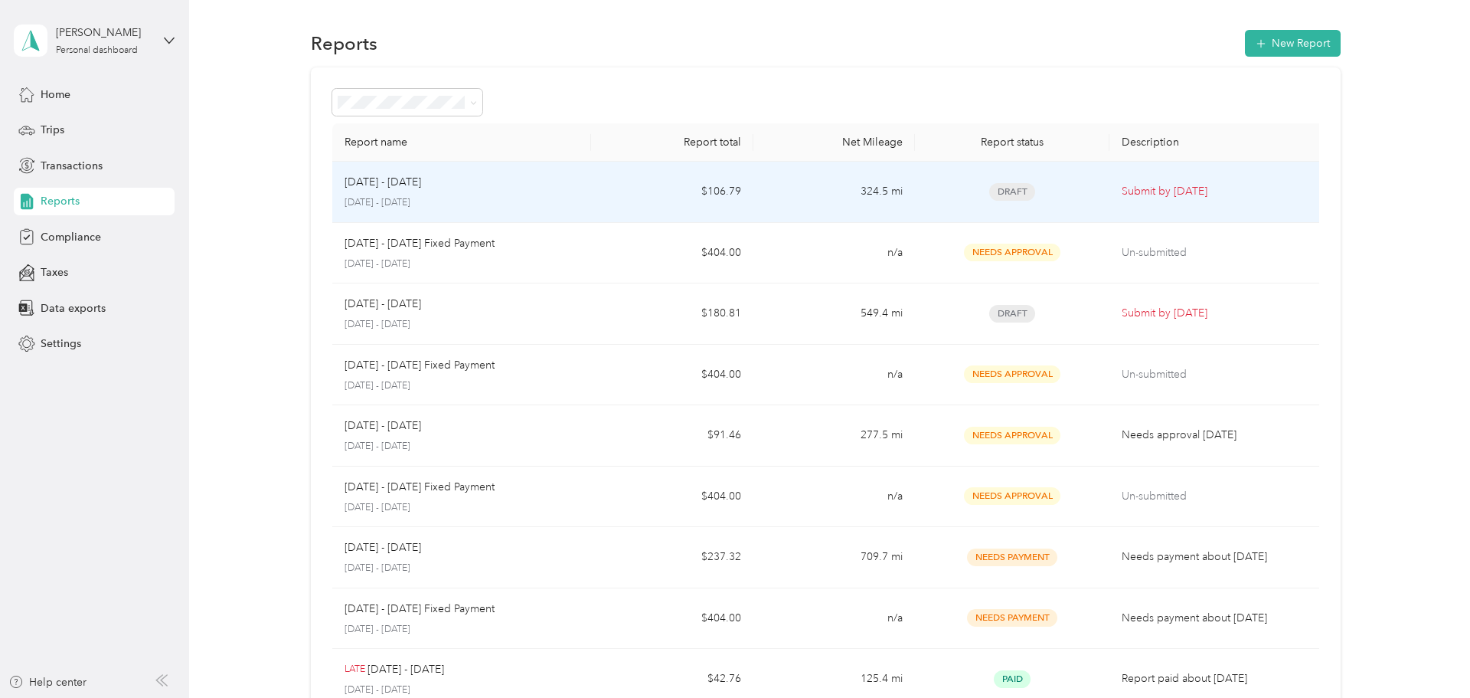
click at [656, 192] on td "$106.79" at bounding box center [672, 192] width 162 height 61
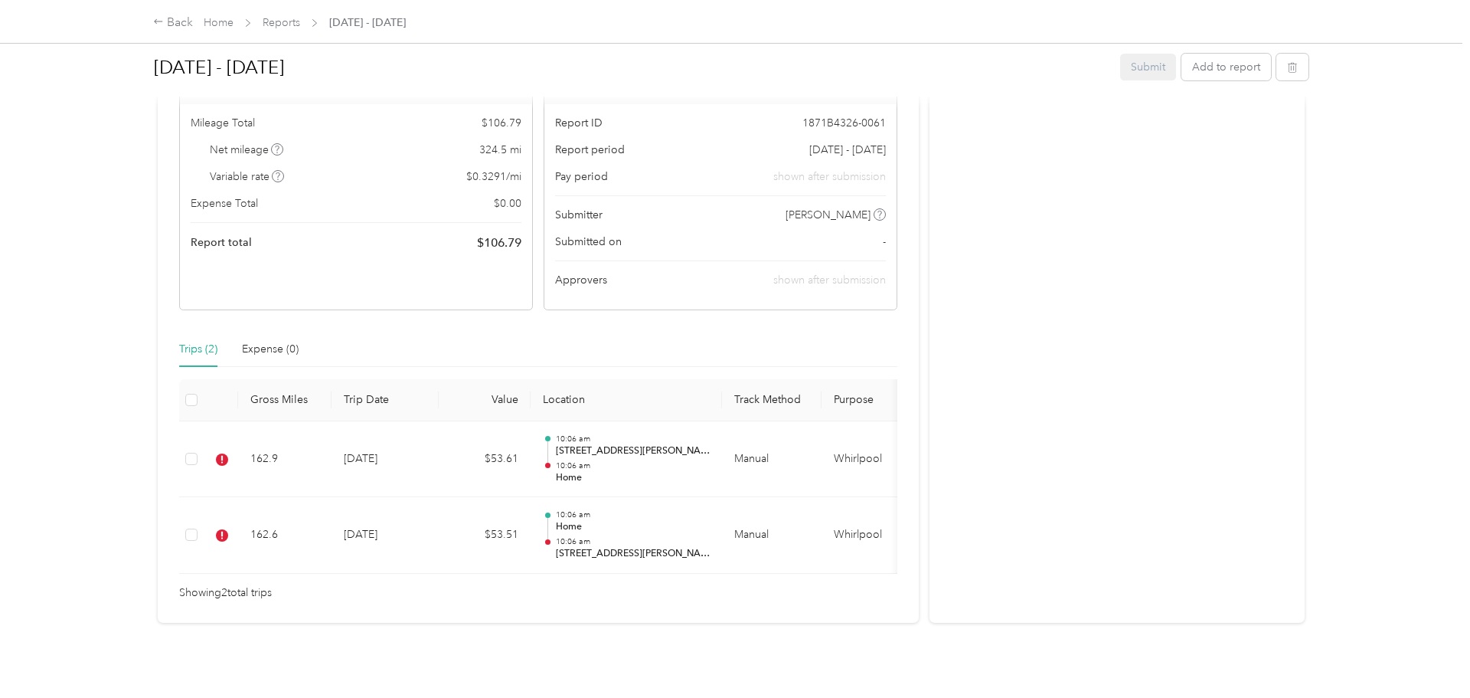
scroll to position [165, 0]
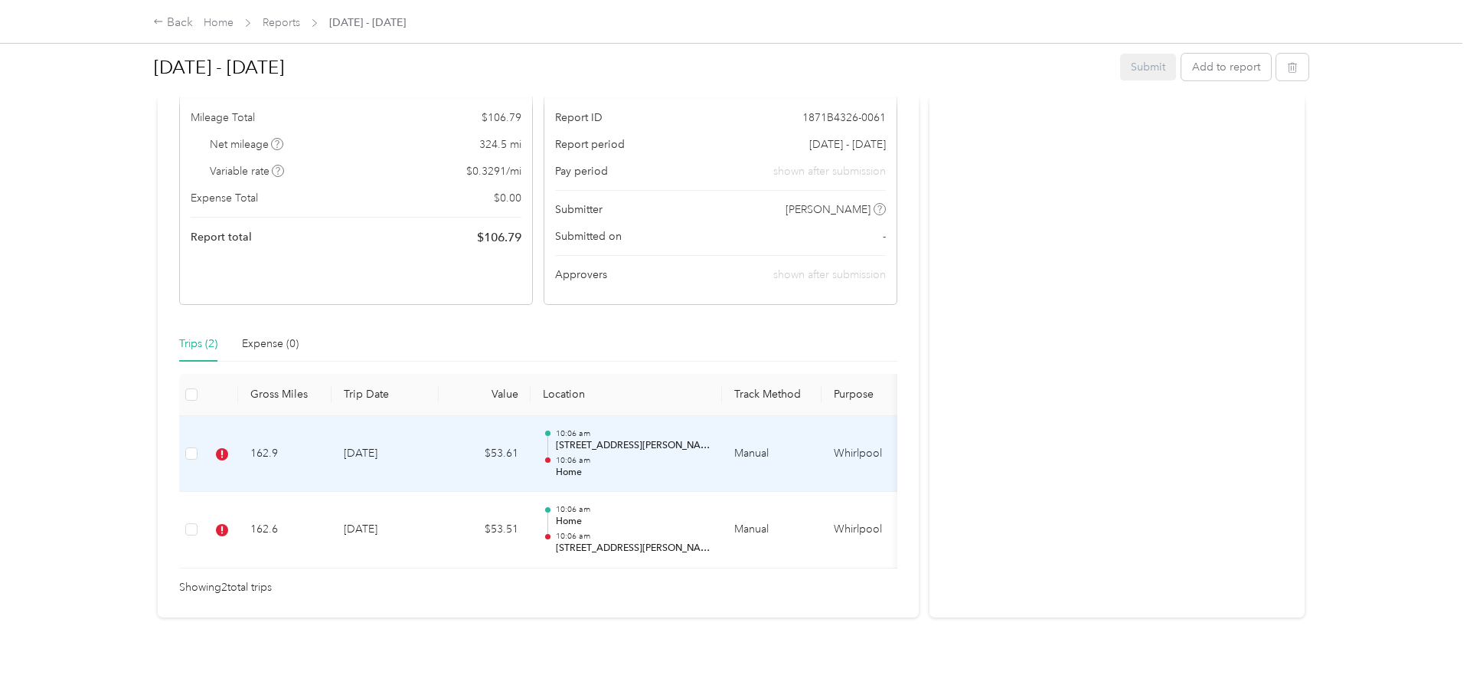
click at [323, 466] on td "162.9" at bounding box center [284, 454] width 93 height 77
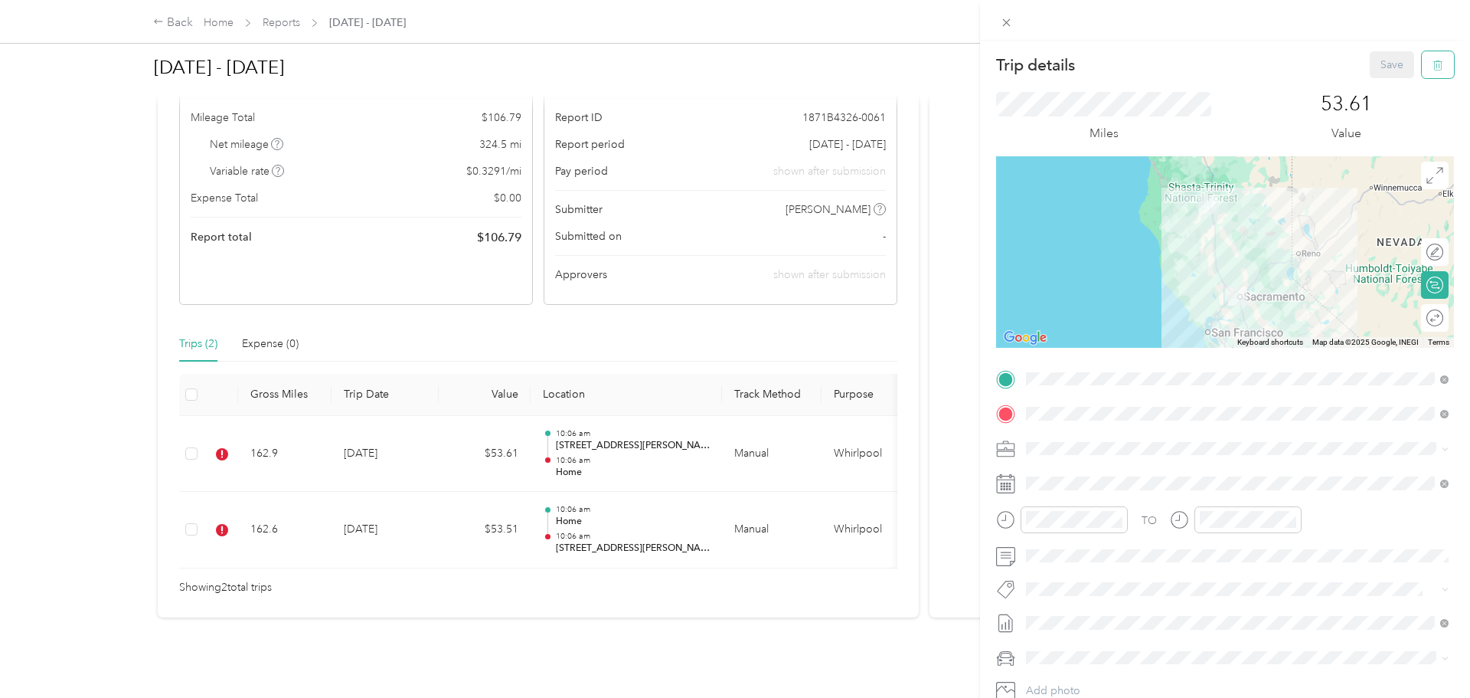
click at [1440, 76] on button "button" at bounding box center [1438, 64] width 32 height 27
click at [1393, 82] on button "Yes" at bounding box center [1393, 83] width 30 height 25
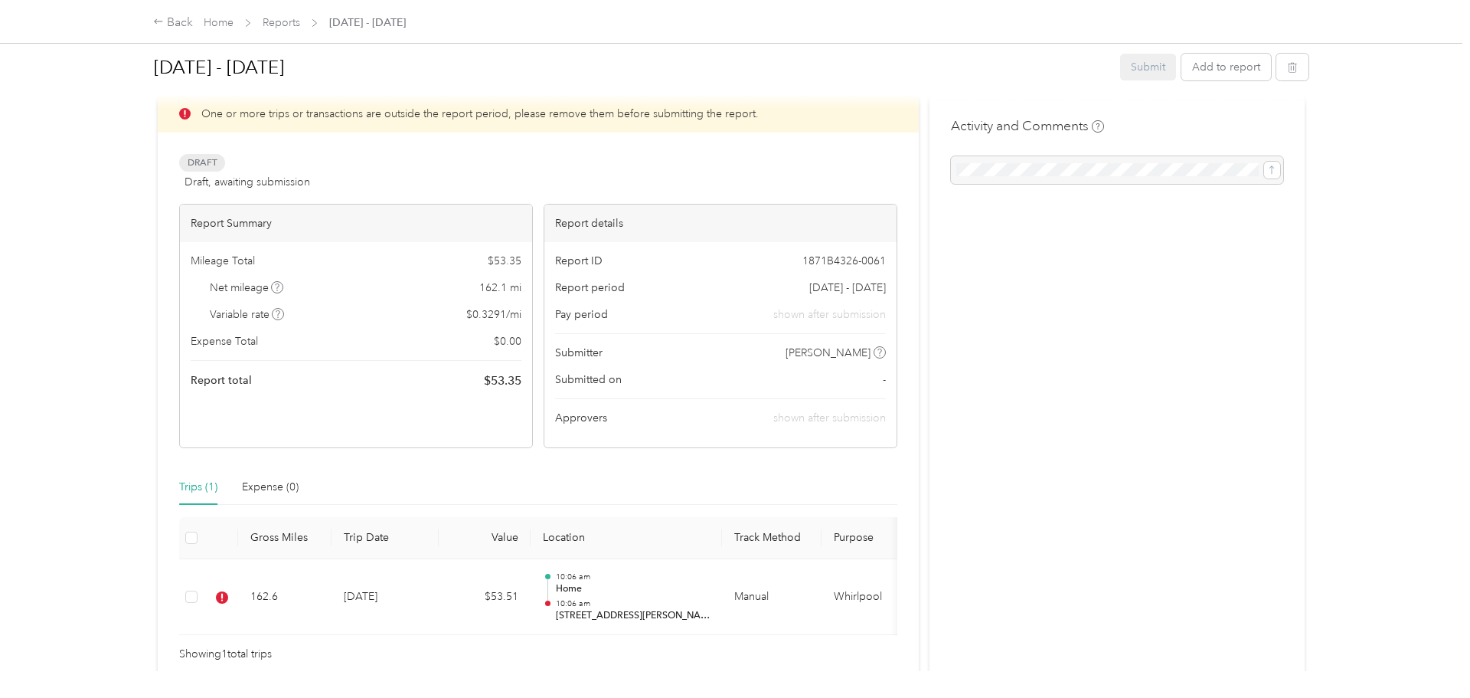
scroll to position [89, 0]
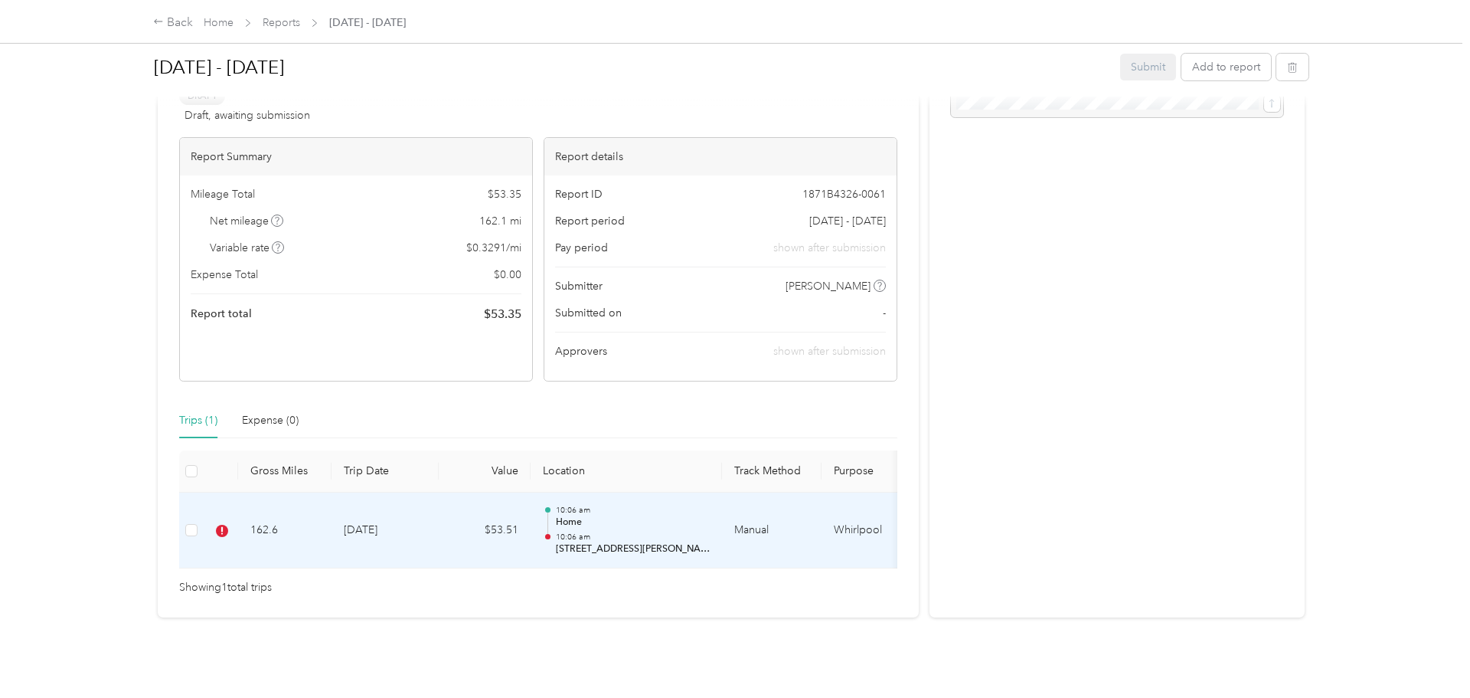
click at [405, 538] on td "[DATE]" at bounding box center [385, 530] width 107 height 77
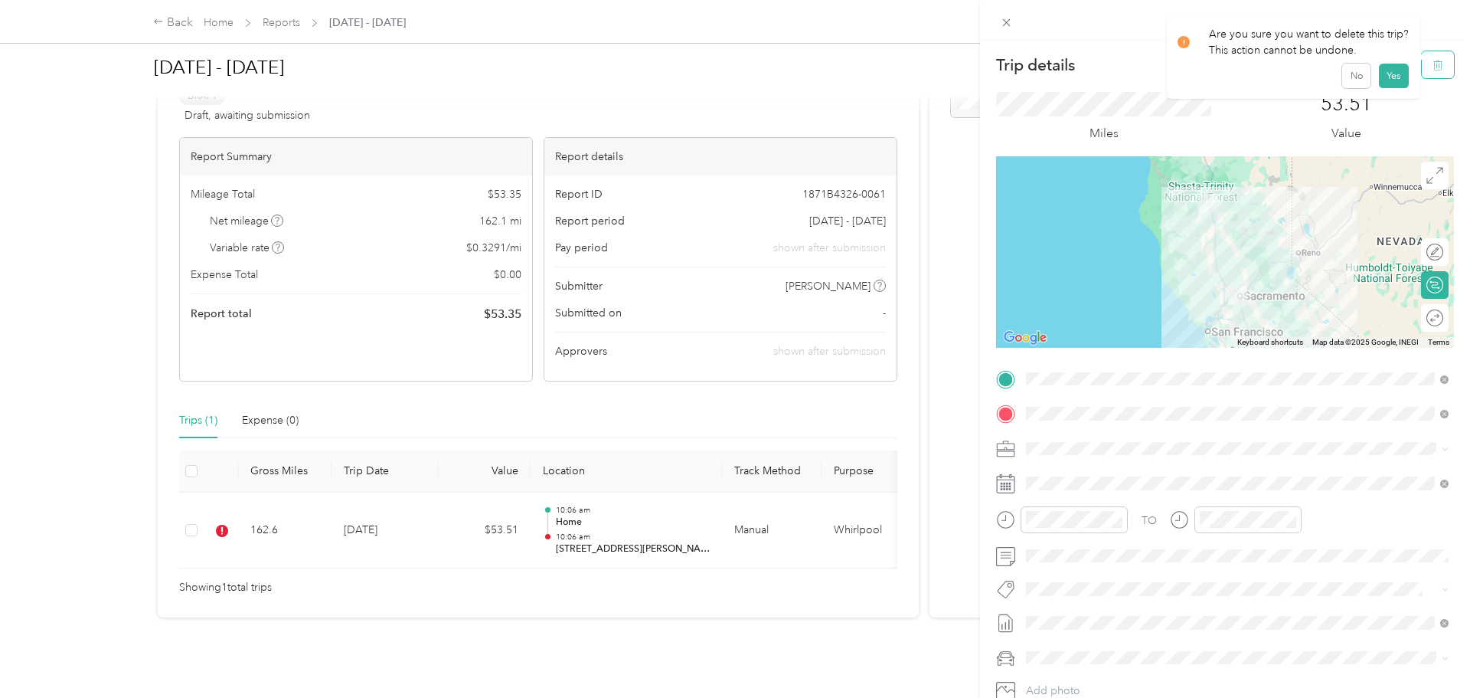
click at [1442, 70] on span "button" at bounding box center [1438, 64] width 11 height 13
click at [1384, 80] on button "Yes" at bounding box center [1393, 83] width 30 height 25
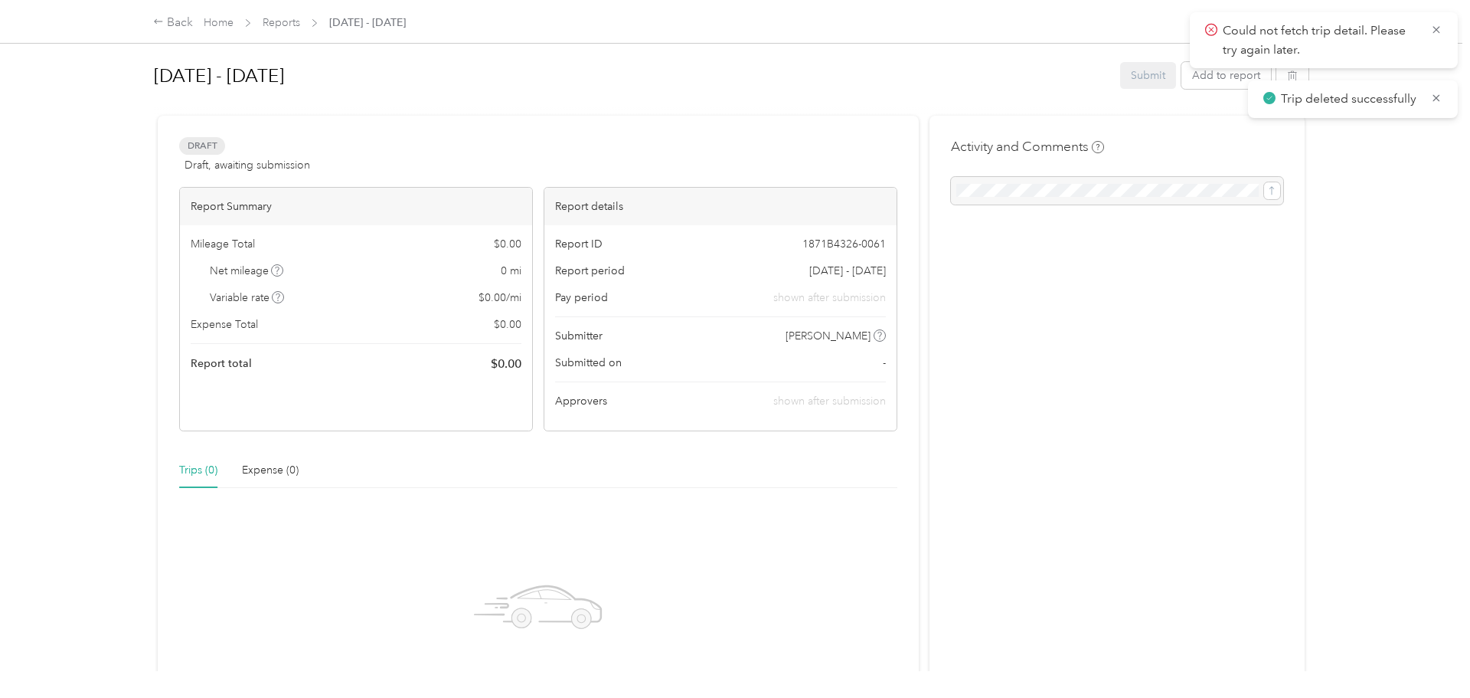
scroll to position [0, 0]
click at [289, 22] on link "Reports" at bounding box center [282, 22] width 38 height 13
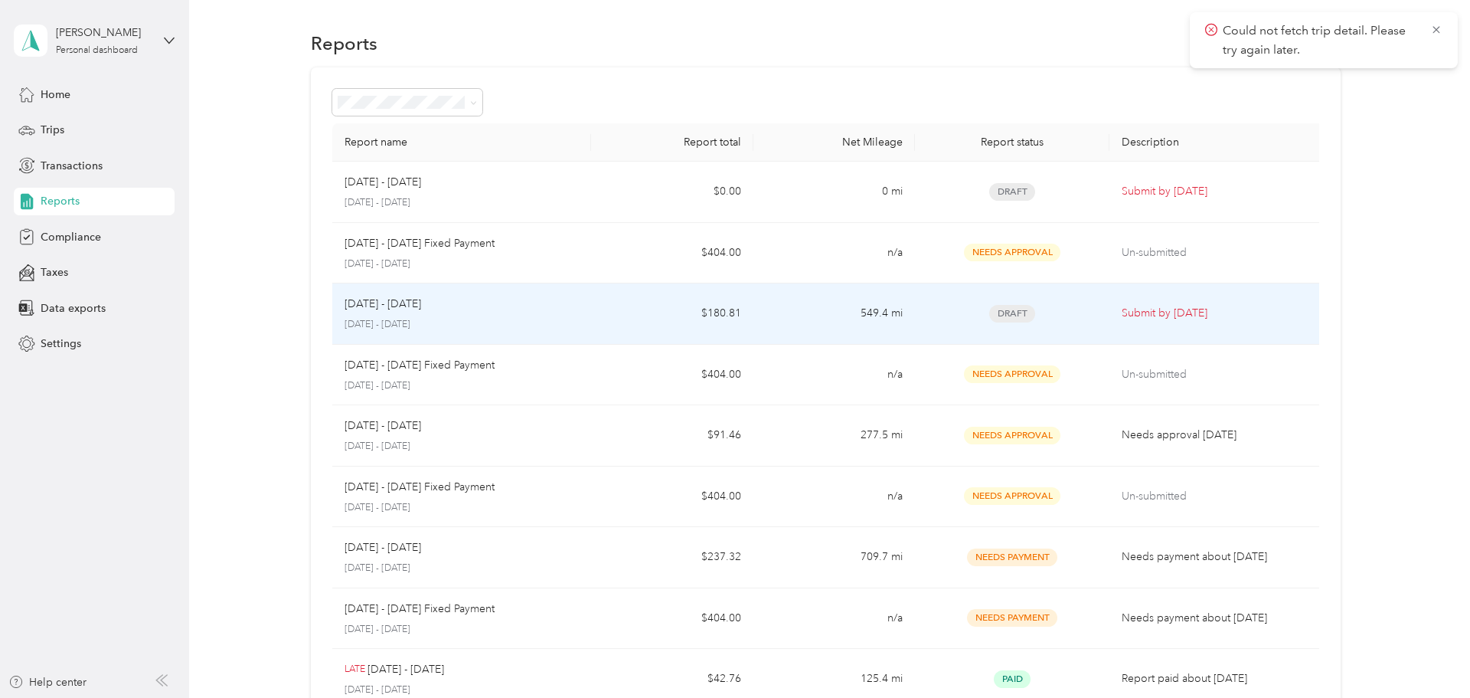
click at [604, 308] on td "$180.81" at bounding box center [672, 313] width 162 height 61
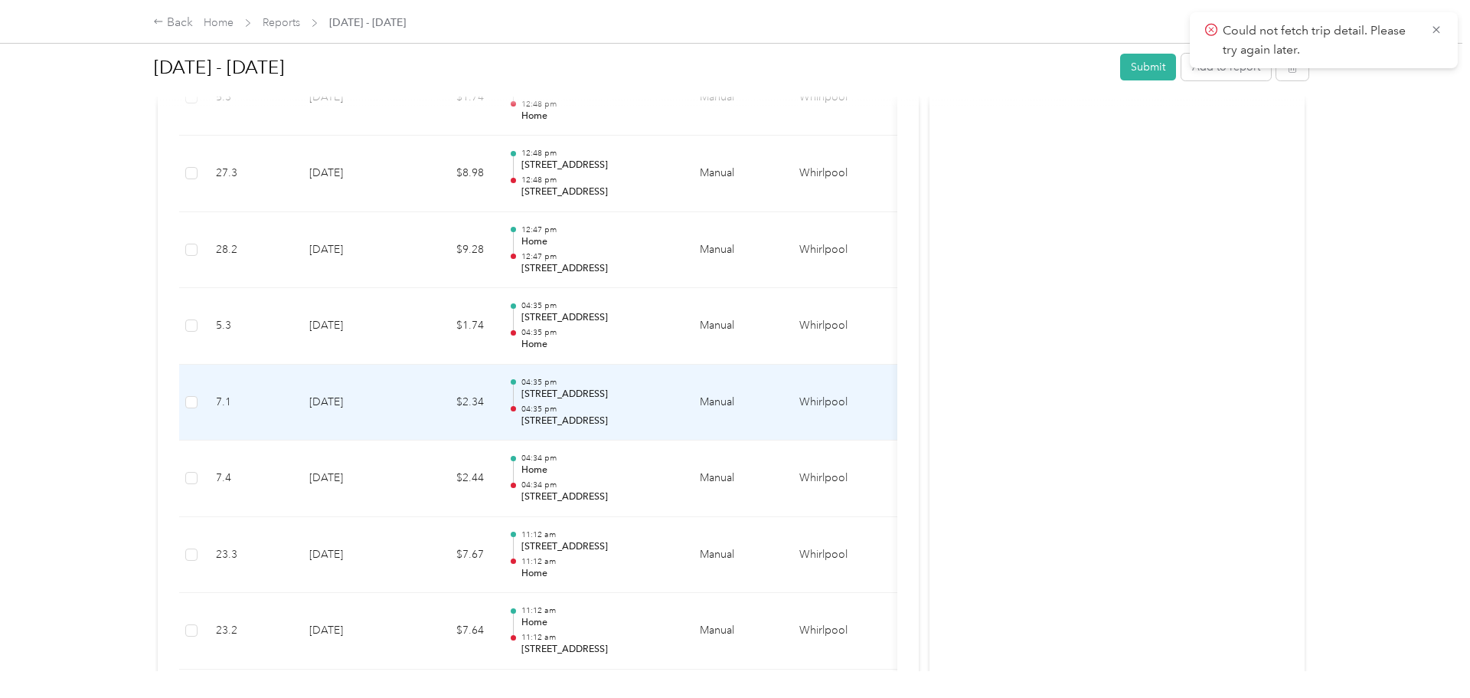
scroll to position [579, 0]
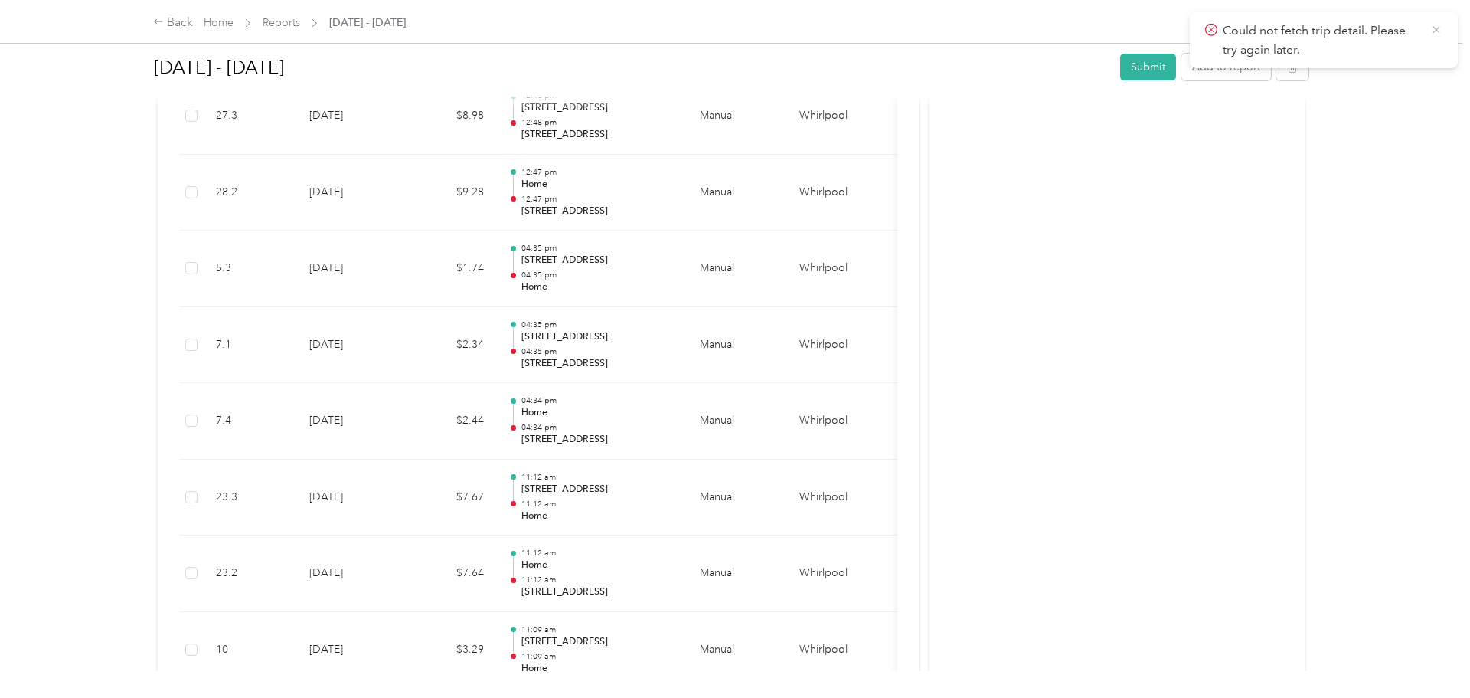
click at [1442, 30] on icon at bounding box center [1436, 30] width 12 height 14
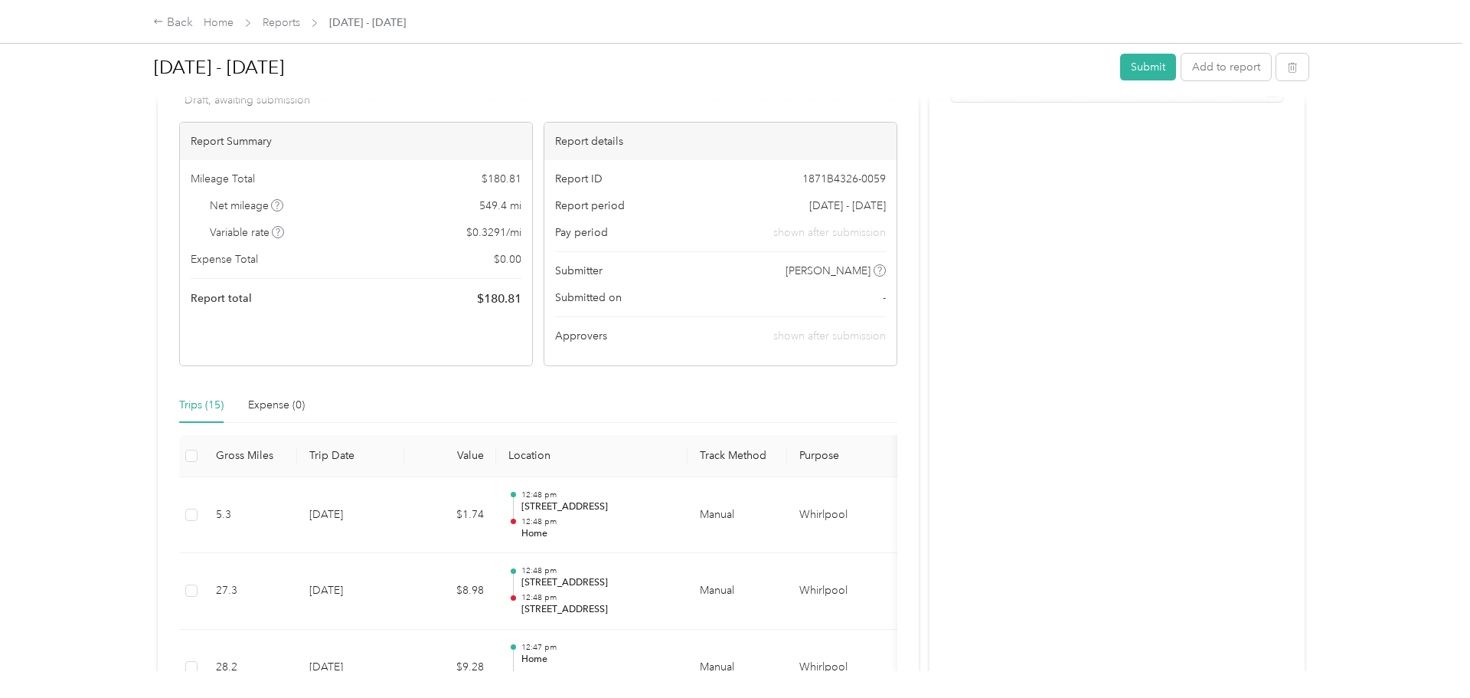
scroll to position [103, 0]
click at [1227, 62] on button "Add to report" at bounding box center [1227, 67] width 90 height 27
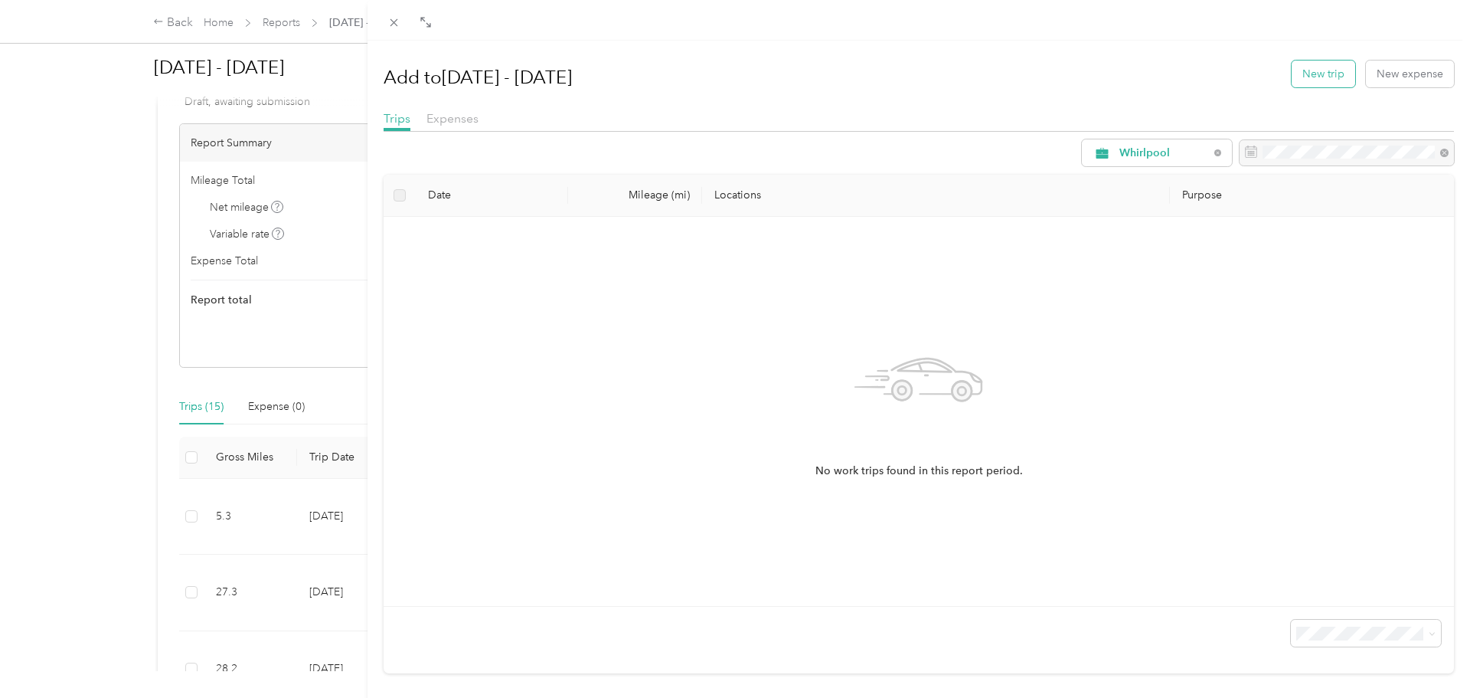
click at [1328, 77] on button "New trip" at bounding box center [1324, 73] width 64 height 27
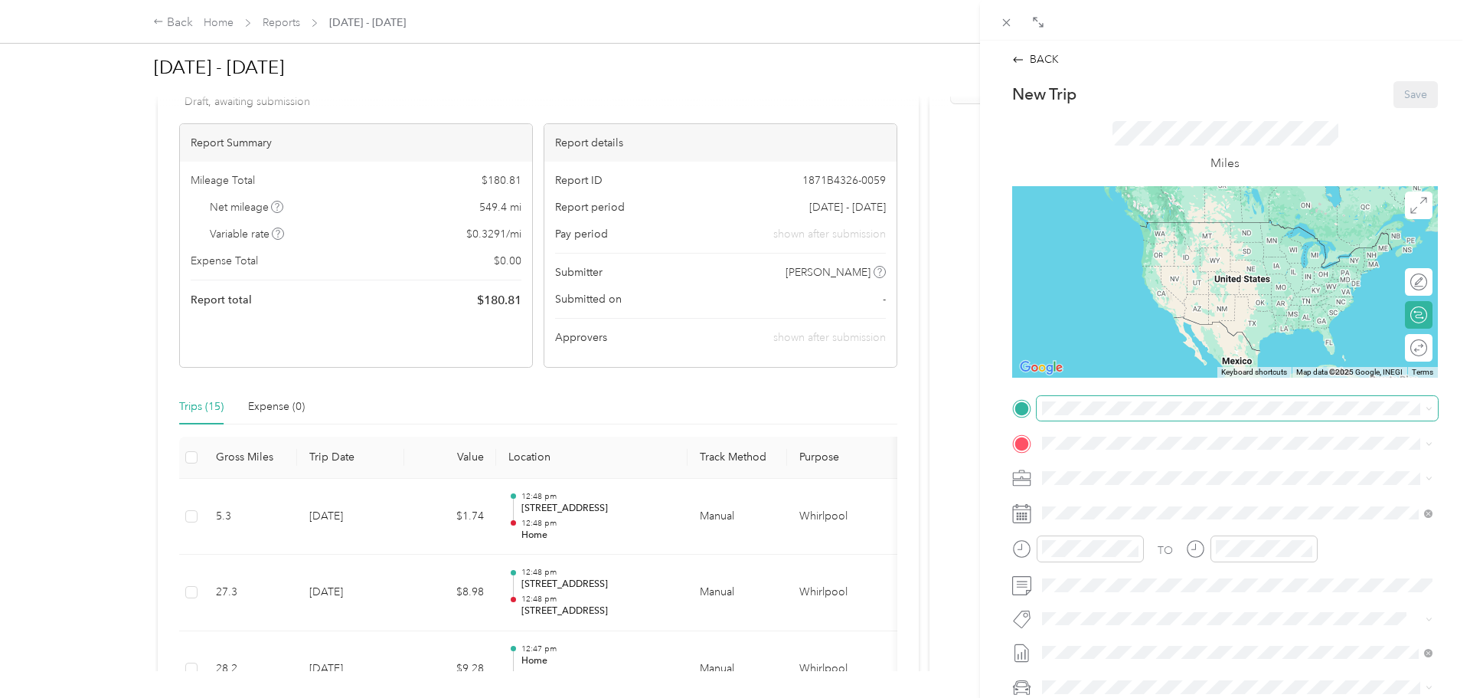
click at [1156, 415] on span at bounding box center [1237, 408] width 401 height 25
click at [1157, 571] on div "Home" at bounding box center [1119, 564] width 97 height 14
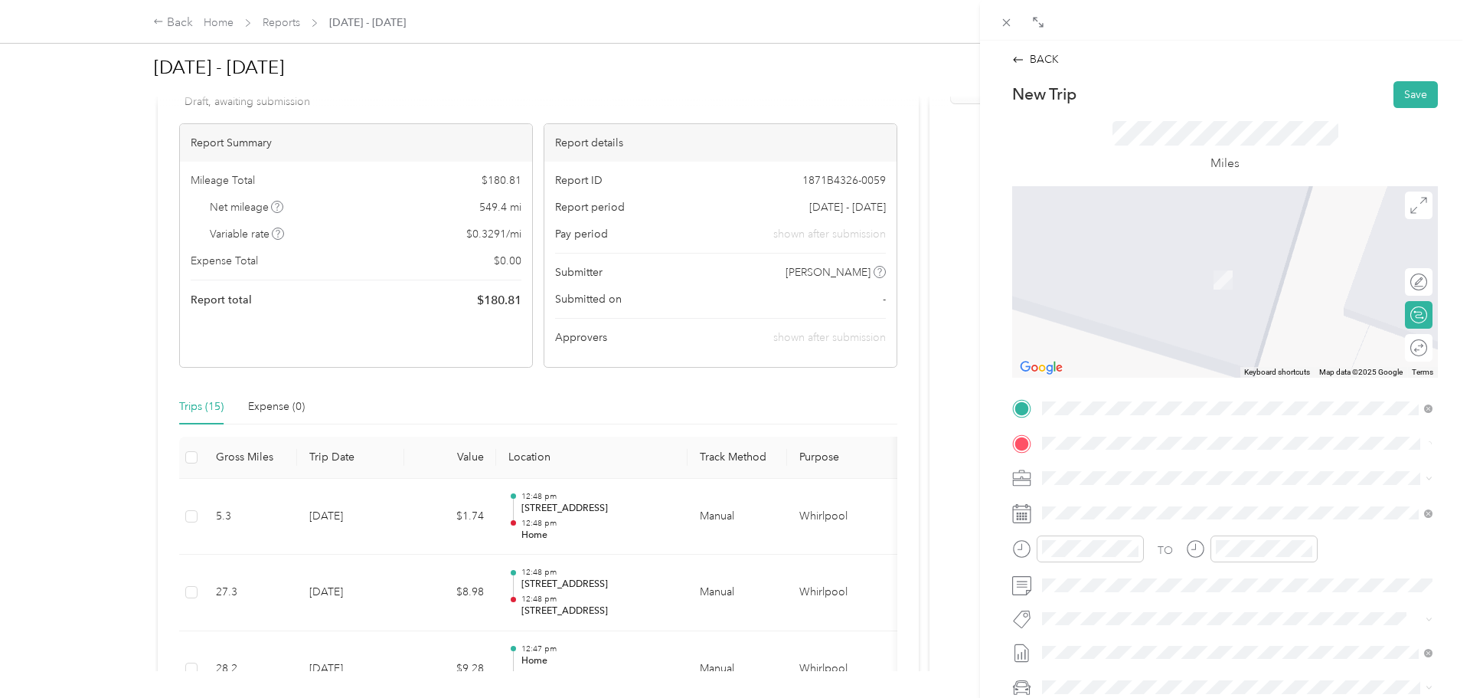
click at [1149, 502] on span "[STREET_ADDRESS][US_STATE]" at bounding box center [1147, 499] width 153 height 14
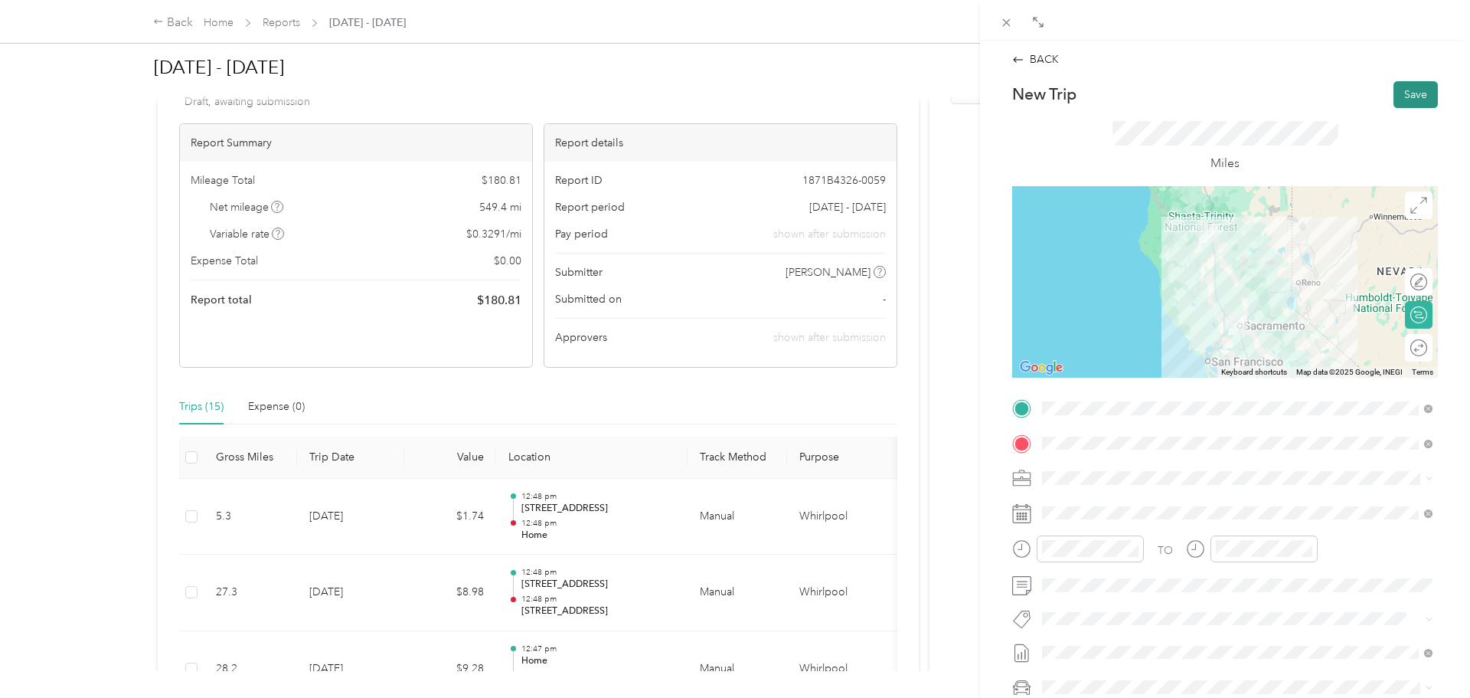
click at [1414, 96] on button "Save" at bounding box center [1416, 94] width 44 height 27
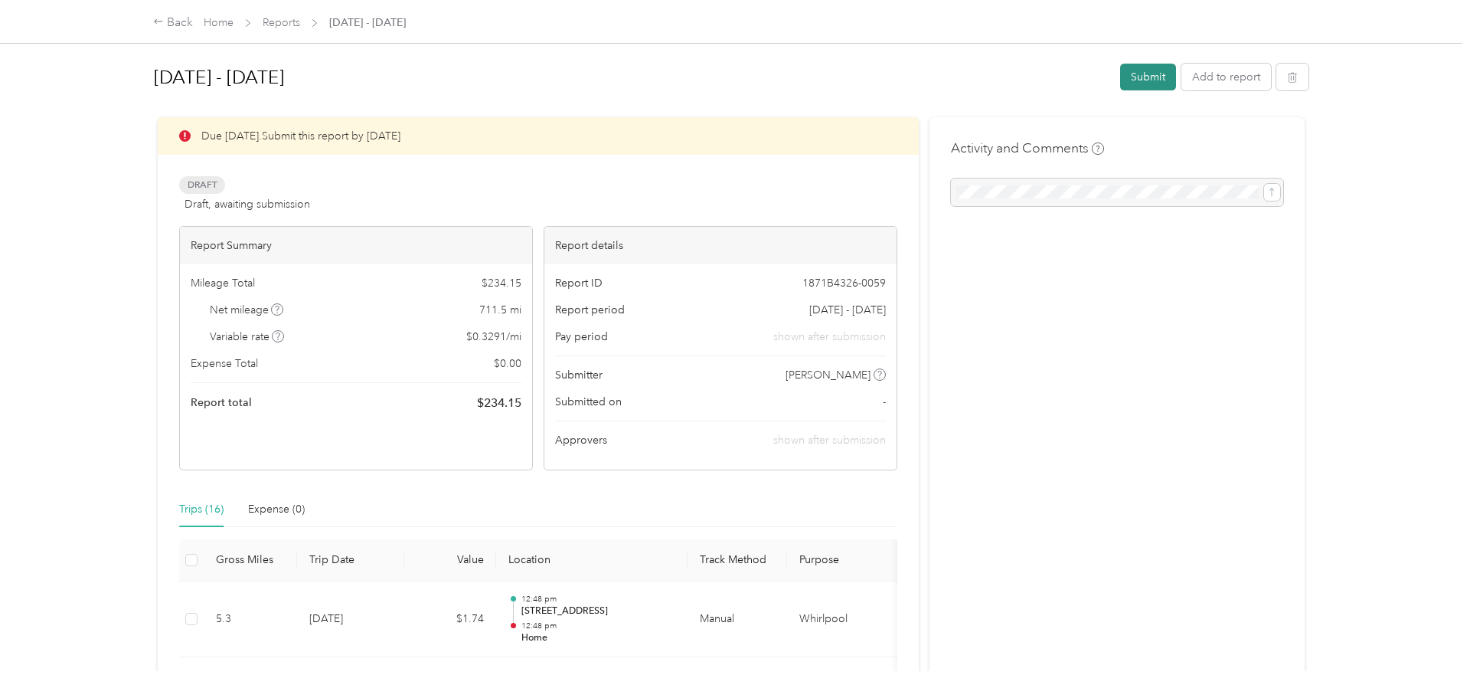
click at [1159, 85] on button "Submit" at bounding box center [1148, 77] width 56 height 27
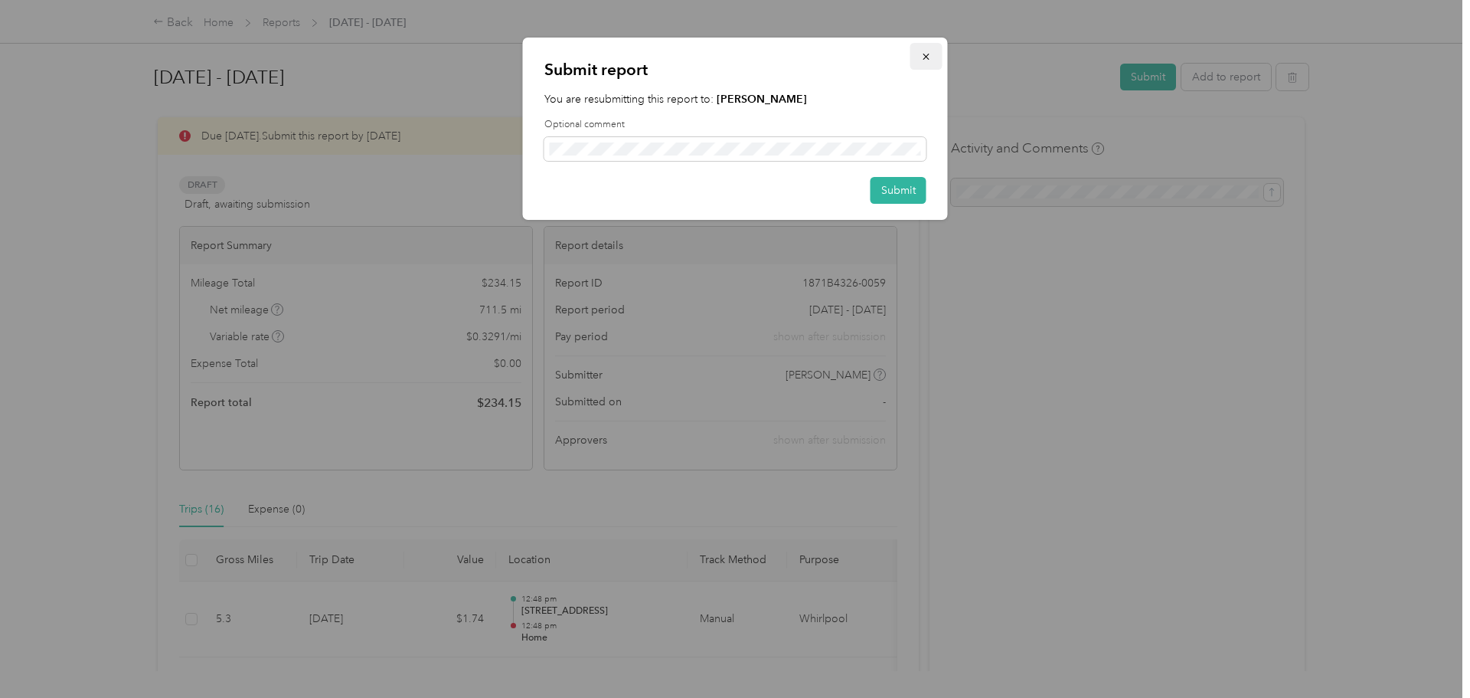
click at [933, 51] on button "button" at bounding box center [926, 56] width 32 height 27
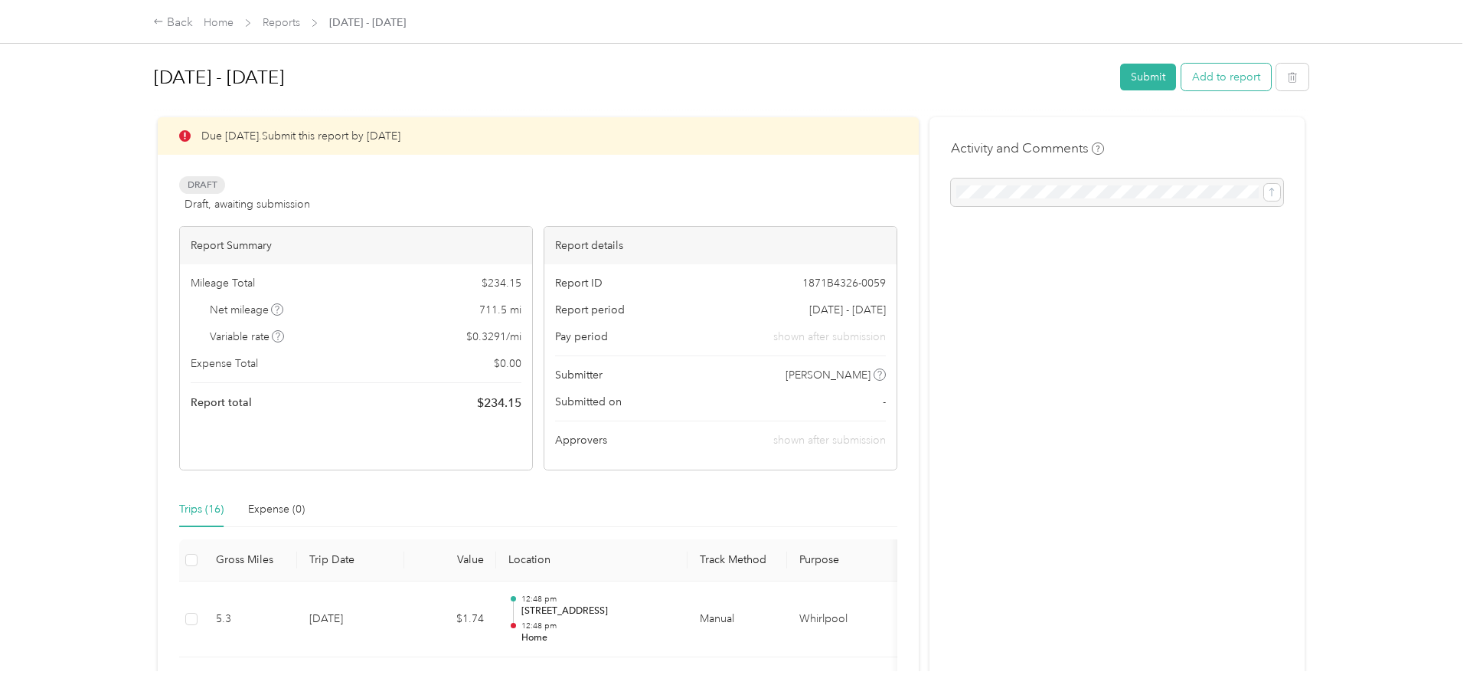
click at [1244, 78] on button "Add to report" at bounding box center [1227, 77] width 90 height 27
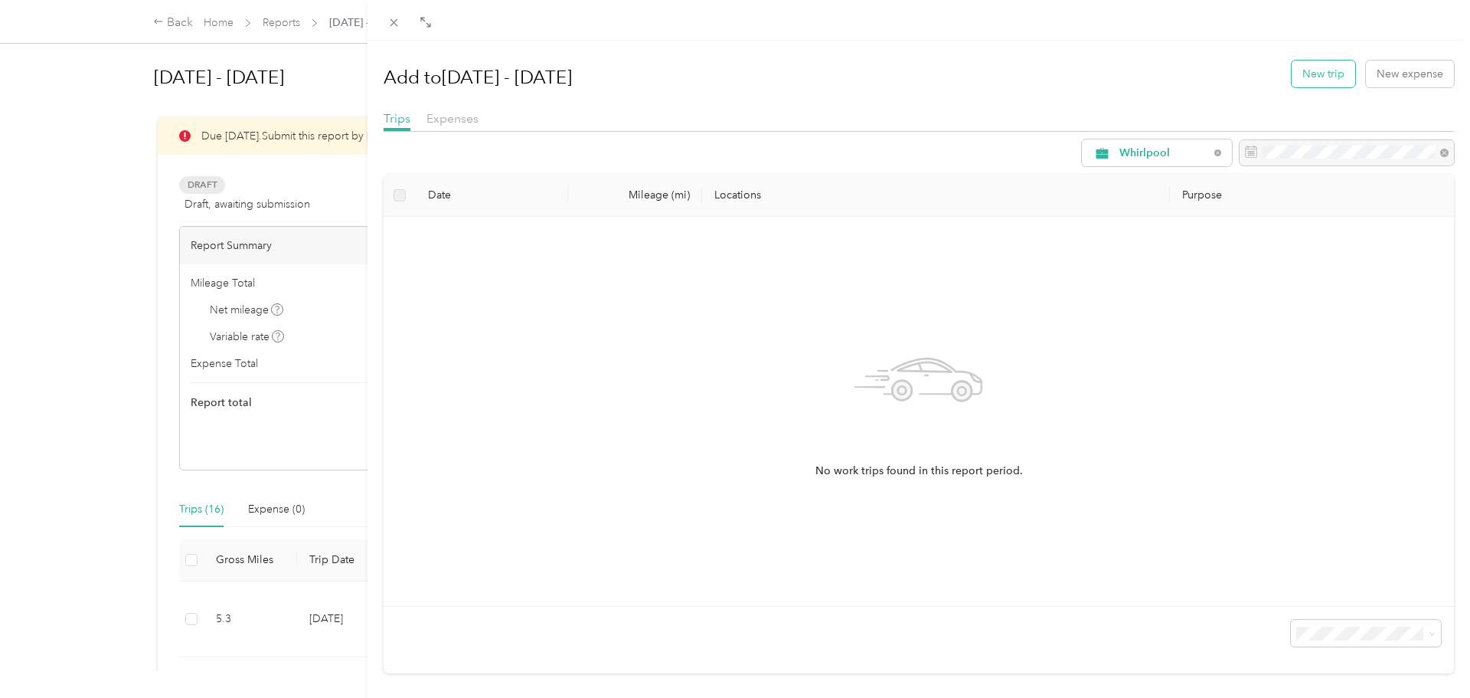
click at [1316, 84] on button "New trip" at bounding box center [1324, 73] width 64 height 27
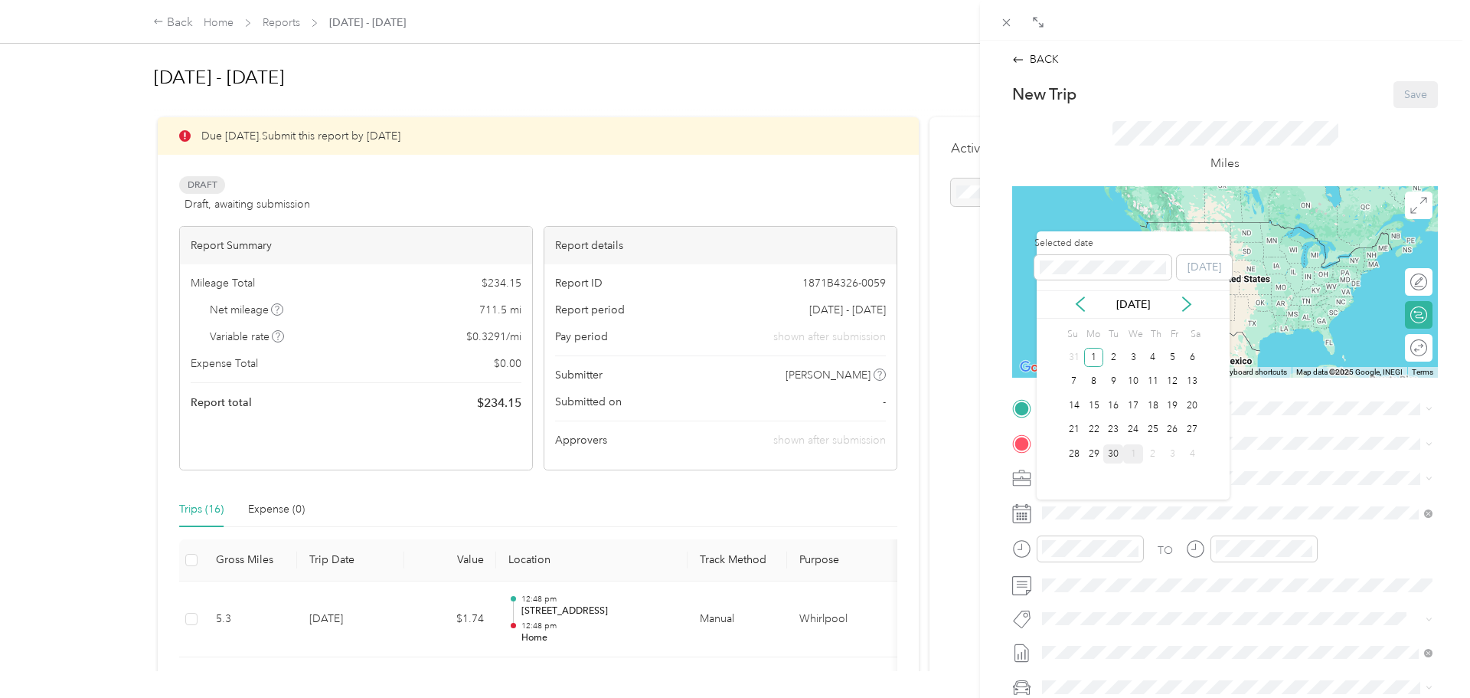
click at [1119, 451] on div "30" at bounding box center [1113, 453] width 20 height 19
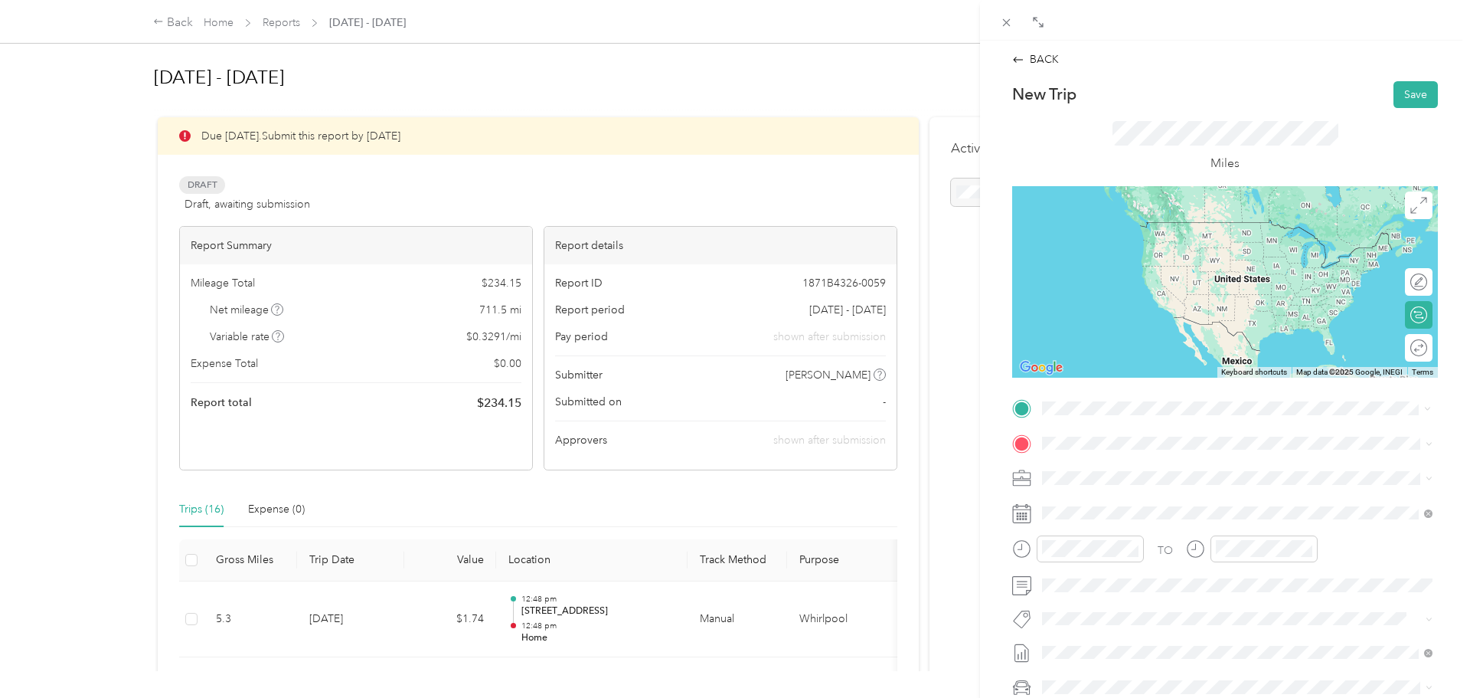
click at [1168, 470] on span "[STREET_ADDRESS][US_STATE]" at bounding box center [1147, 463] width 153 height 14
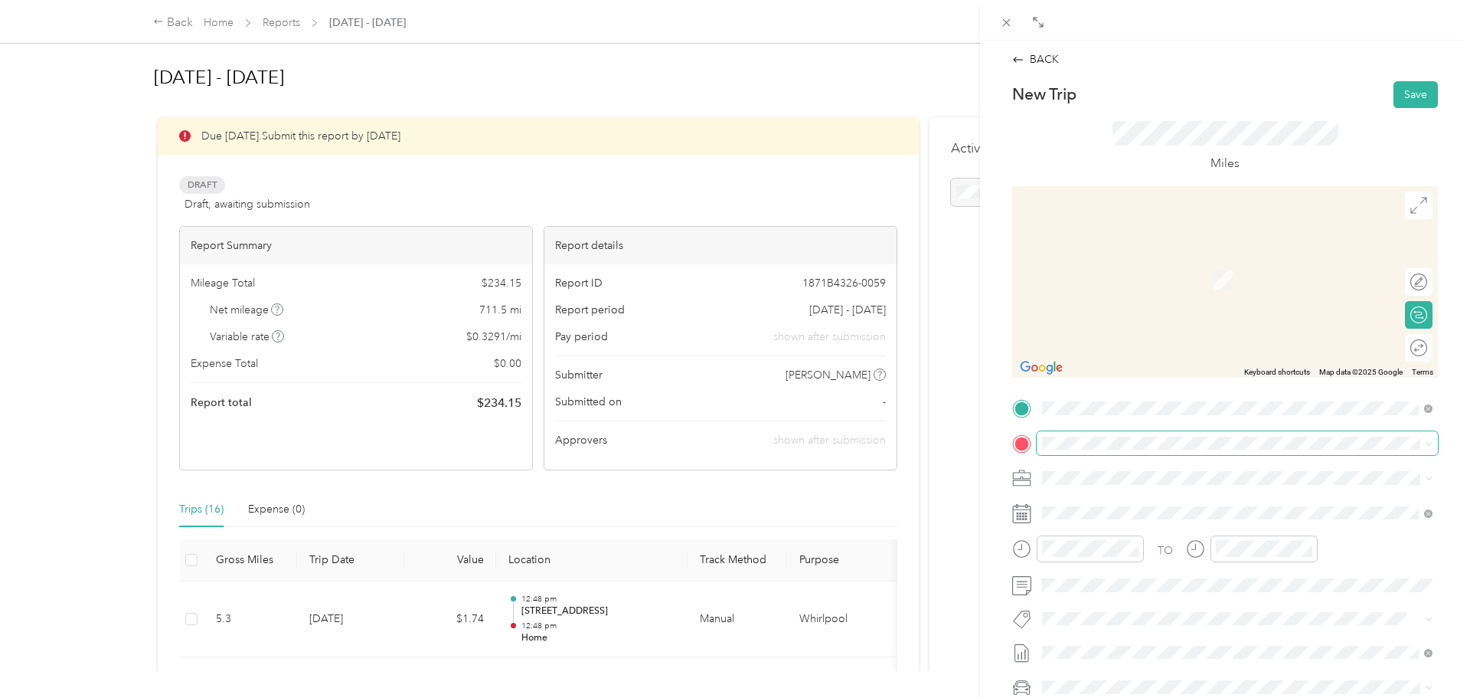
click at [1155, 453] on span at bounding box center [1237, 443] width 401 height 25
click at [1168, 623] on div "Home [STREET_ADDRESS]" at bounding box center [1119, 609] width 97 height 32
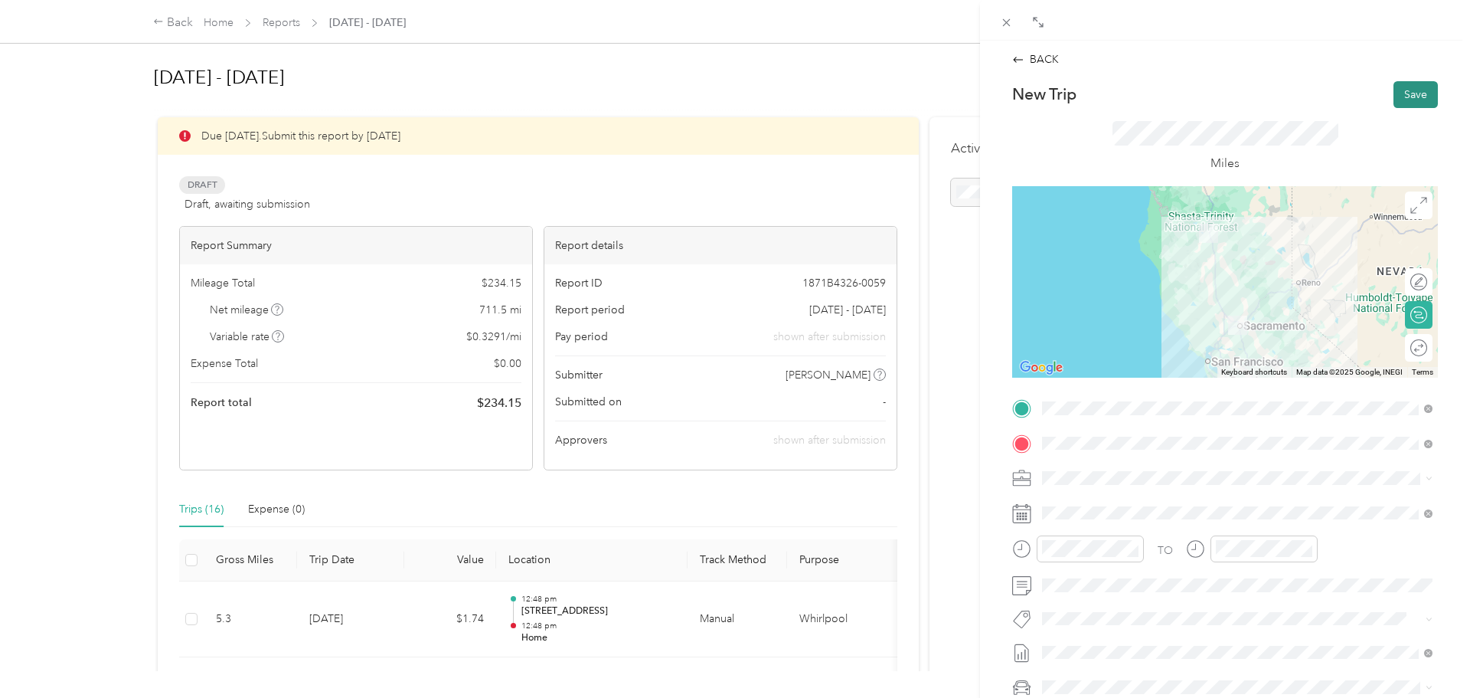
click at [1427, 94] on button "Save" at bounding box center [1416, 94] width 44 height 27
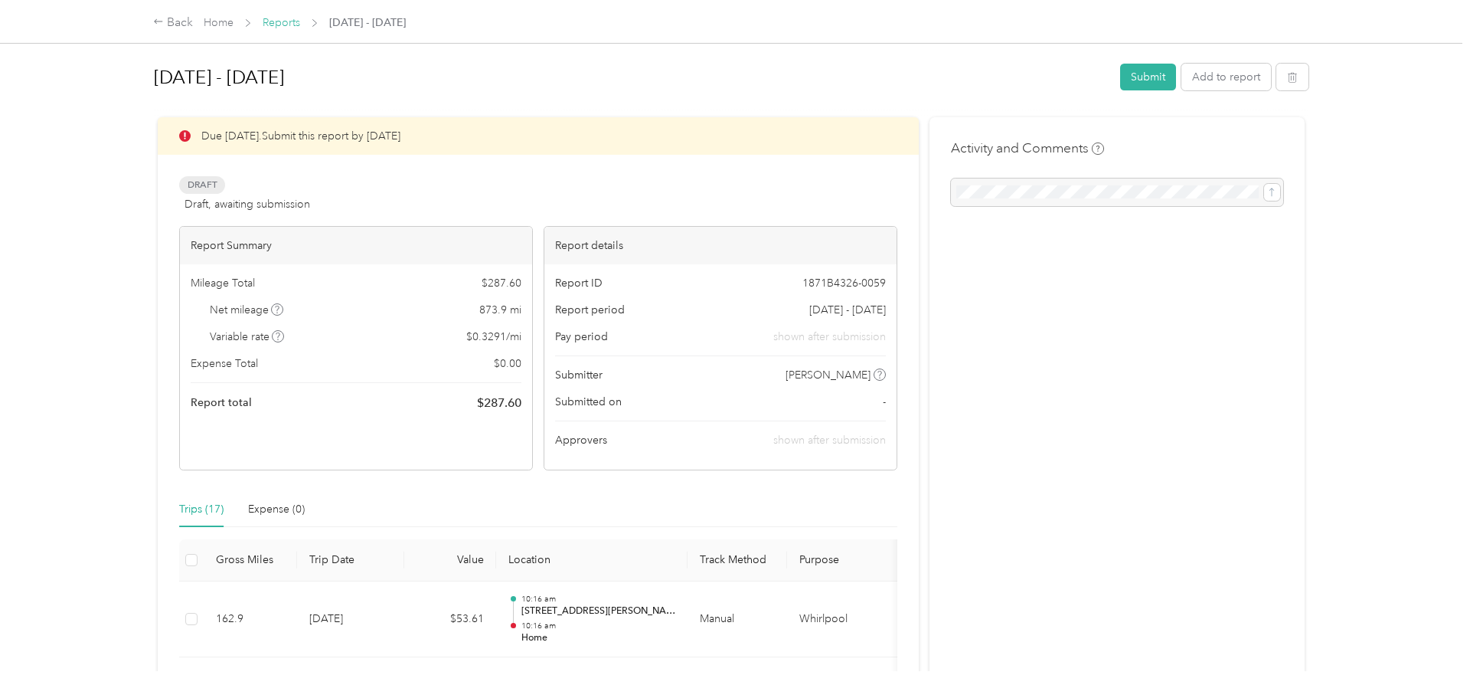
click at [294, 27] on link "Reports" at bounding box center [282, 22] width 38 height 13
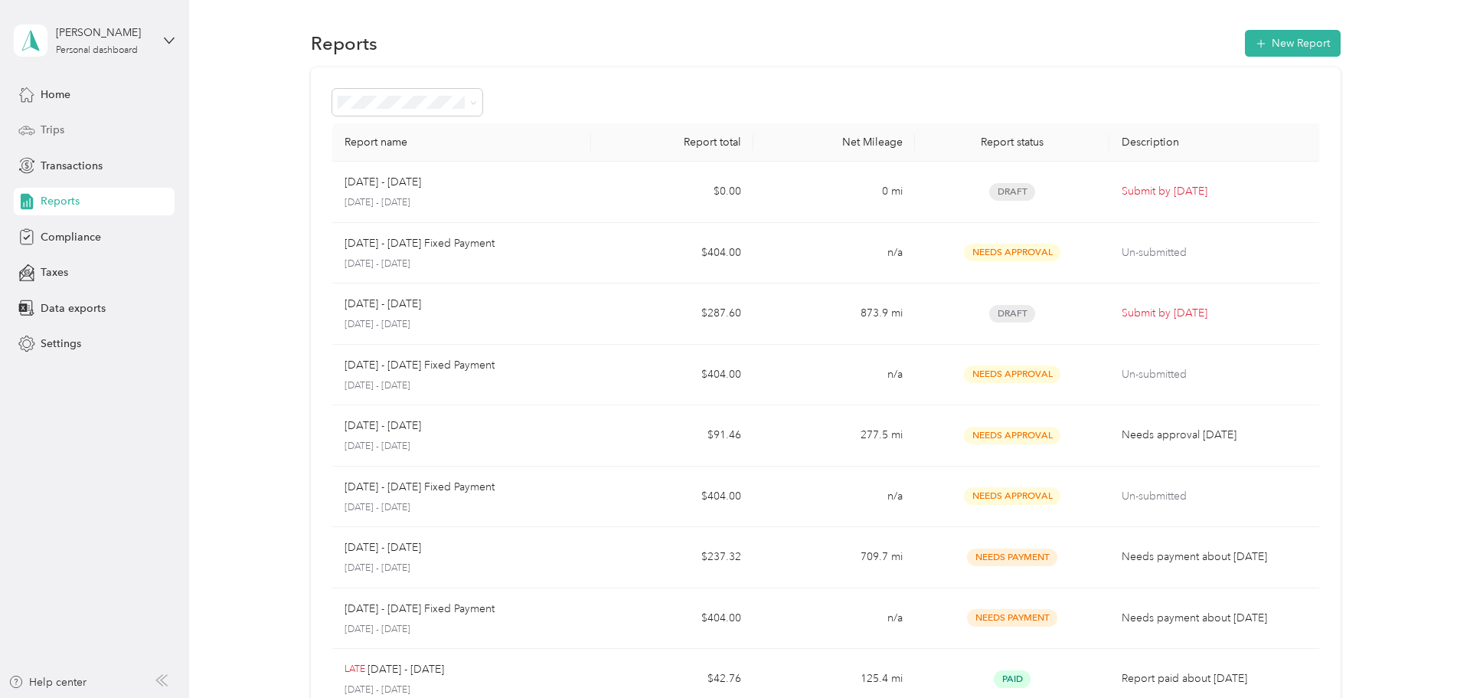
click at [132, 117] on div "Trips" at bounding box center [94, 130] width 161 height 28
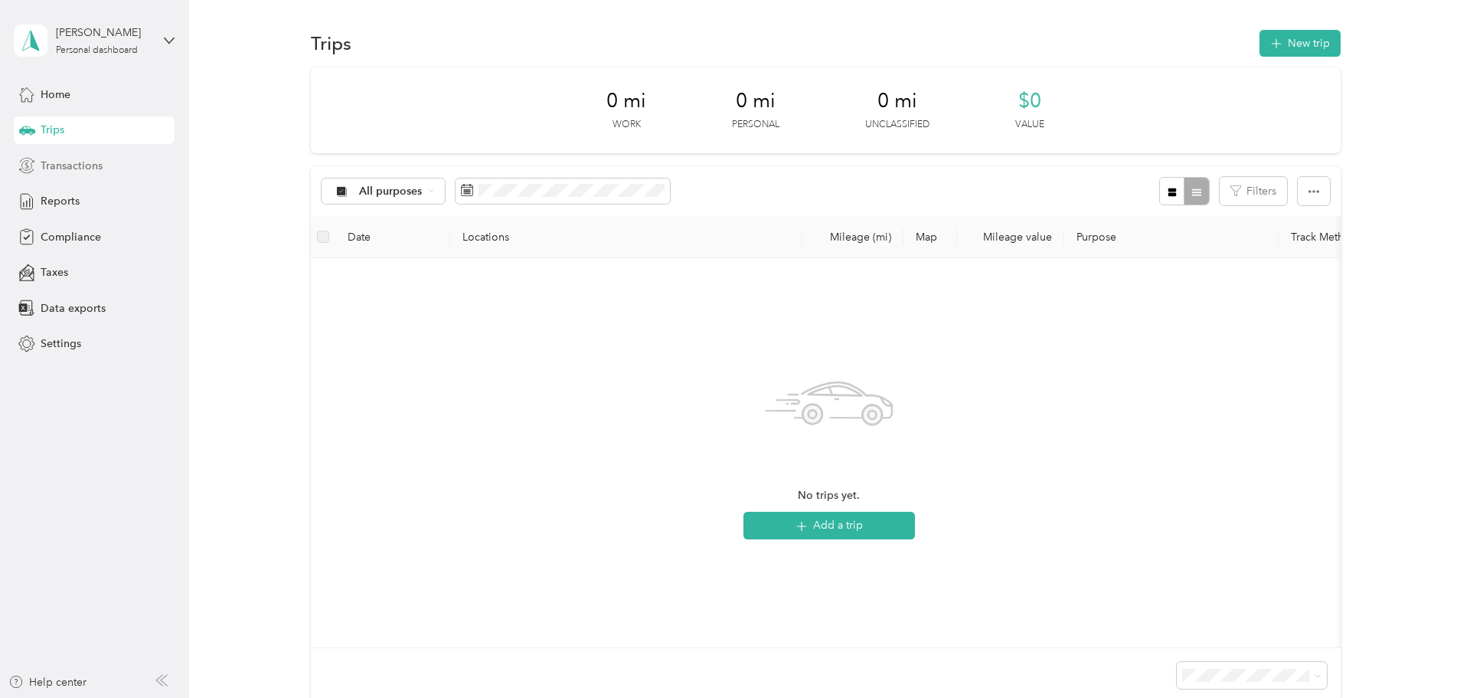
click at [113, 160] on div "Transactions" at bounding box center [94, 166] width 161 height 28
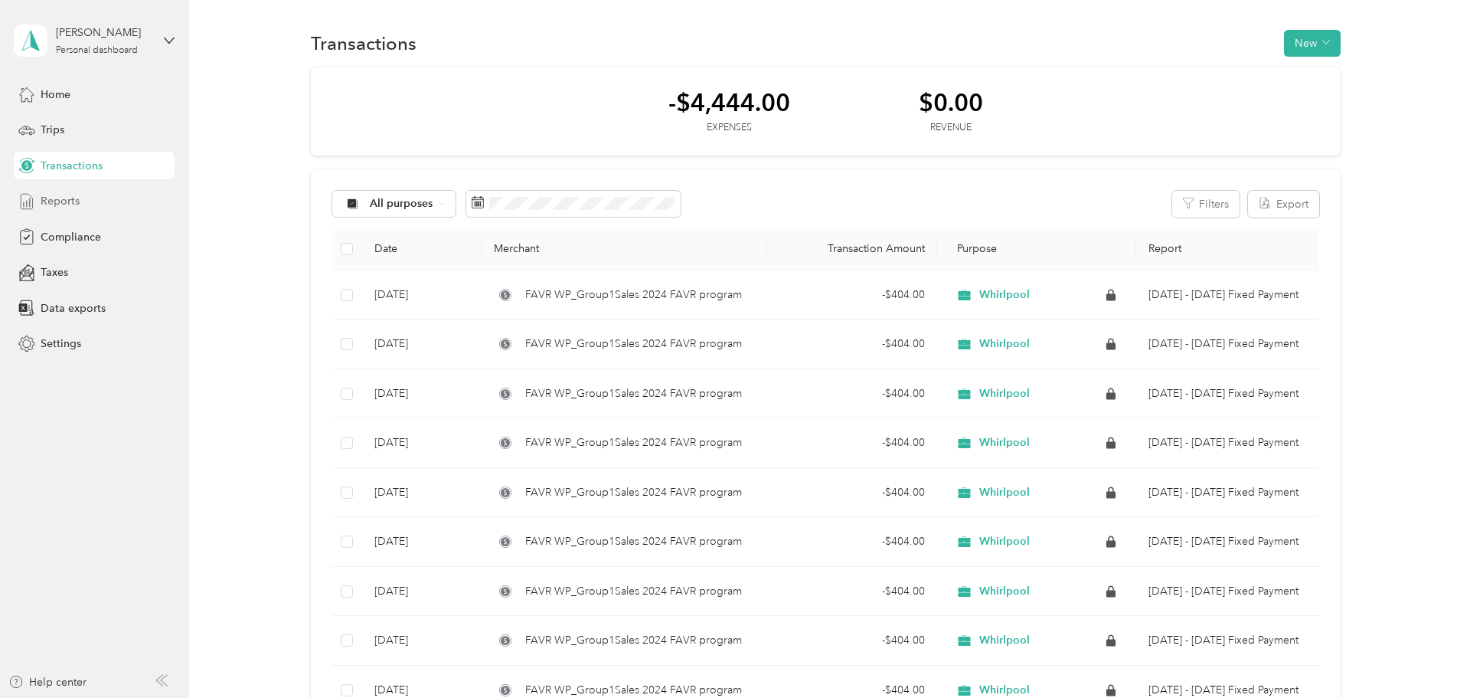
click at [77, 200] on span "Reports" at bounding box center [60, 201] width 39 height 16
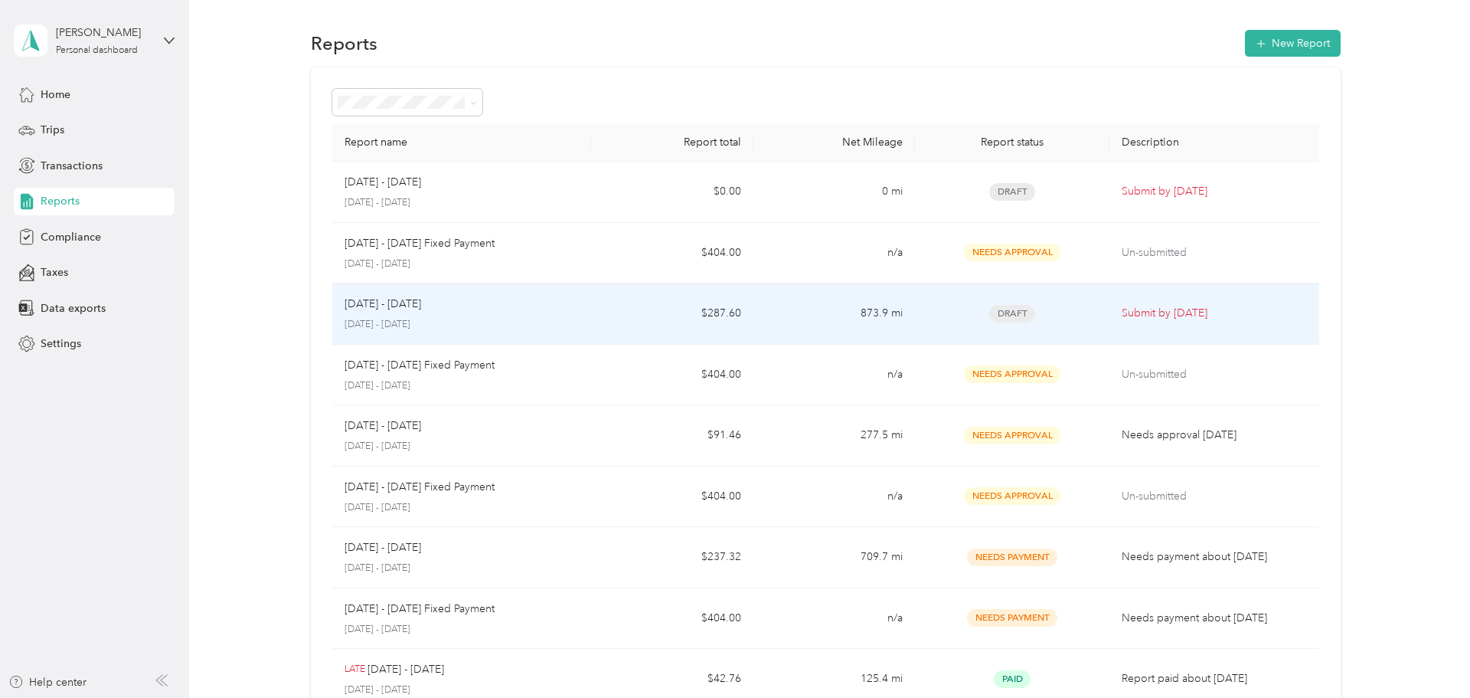
click at [640, 304] on td "$287.60" at bounding box center [672, 313] width 162 height 61
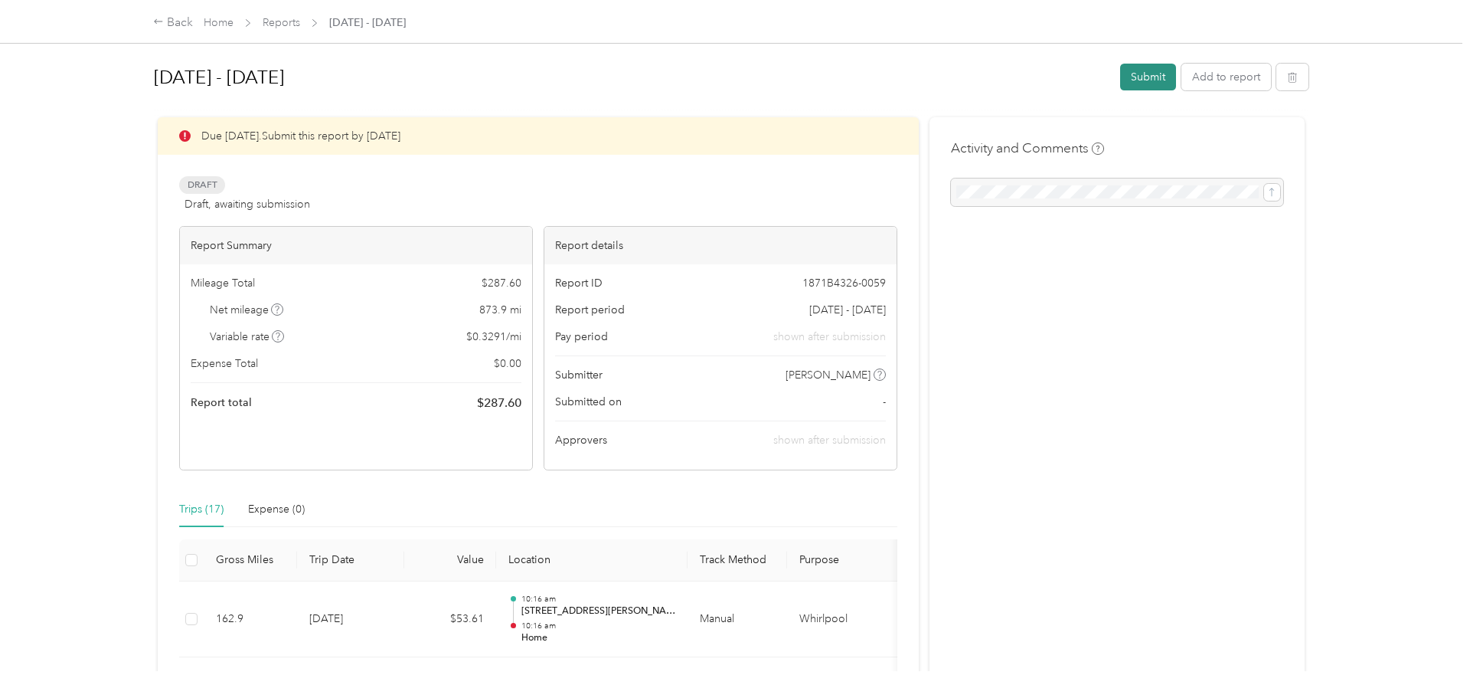
click at [1158, 78] on button "Submit" at bounding box center [1148, 77] width 56 height 27
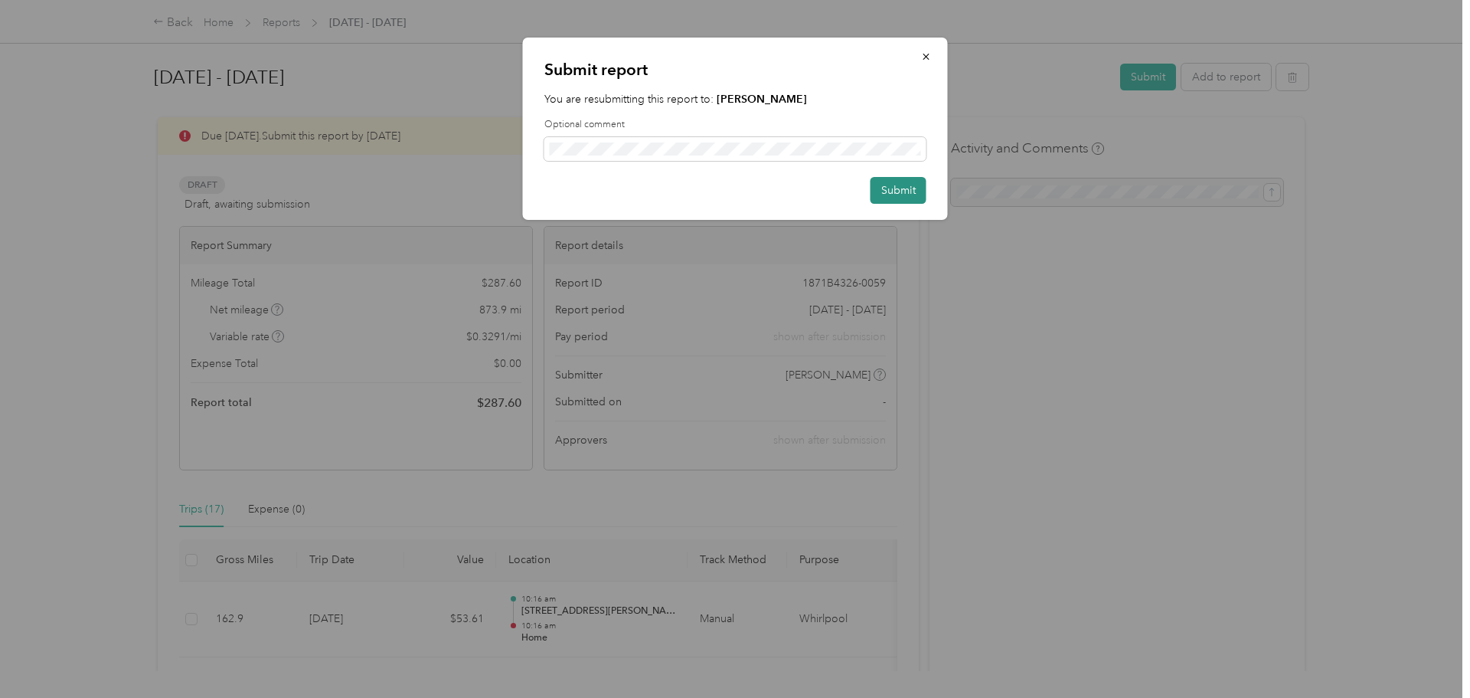
click at [898, 181] on button "Submit" at bounding box center [899, 190] width 56 height 27
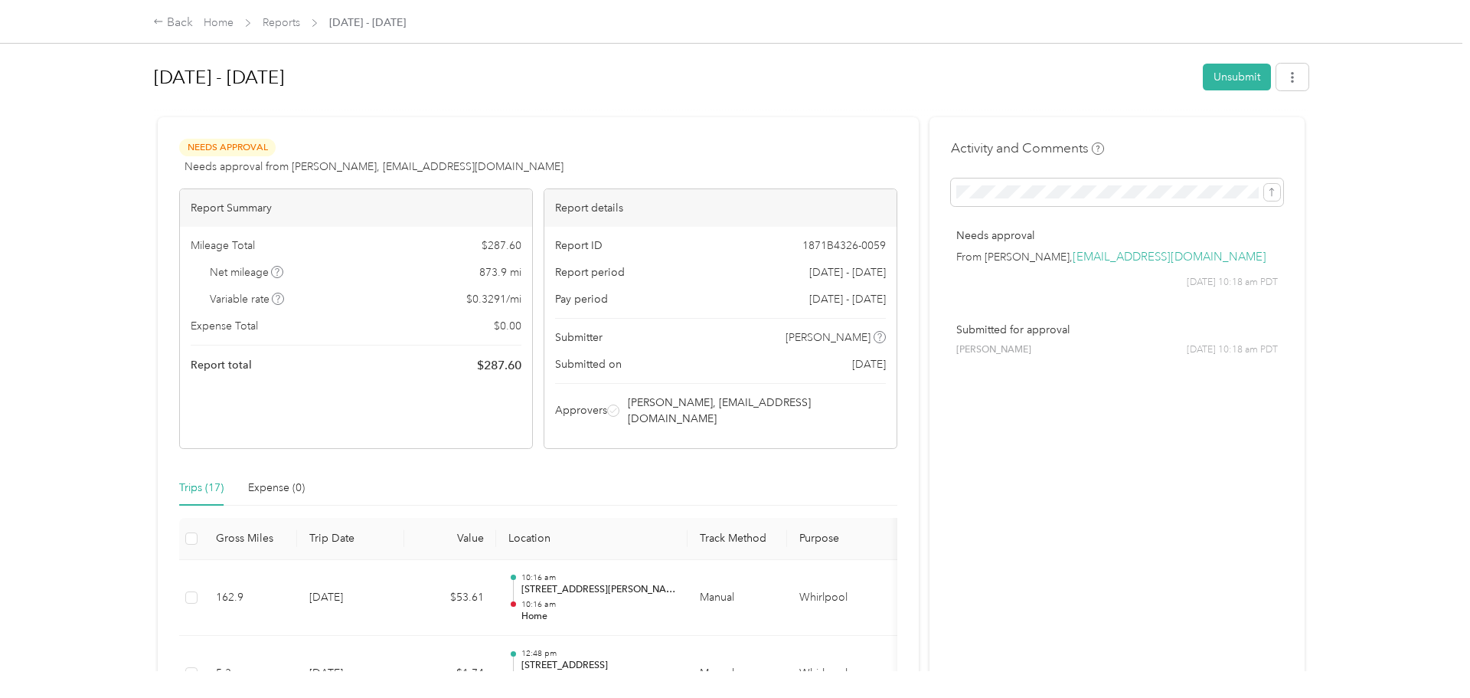
click at [378, 22] on span "[DATE] - [DATE]" at bounding box center [367, 23] width 77 height 16
click at [296, 18] on link "Reports" at bounding box center [282, 22] width 38 height 13
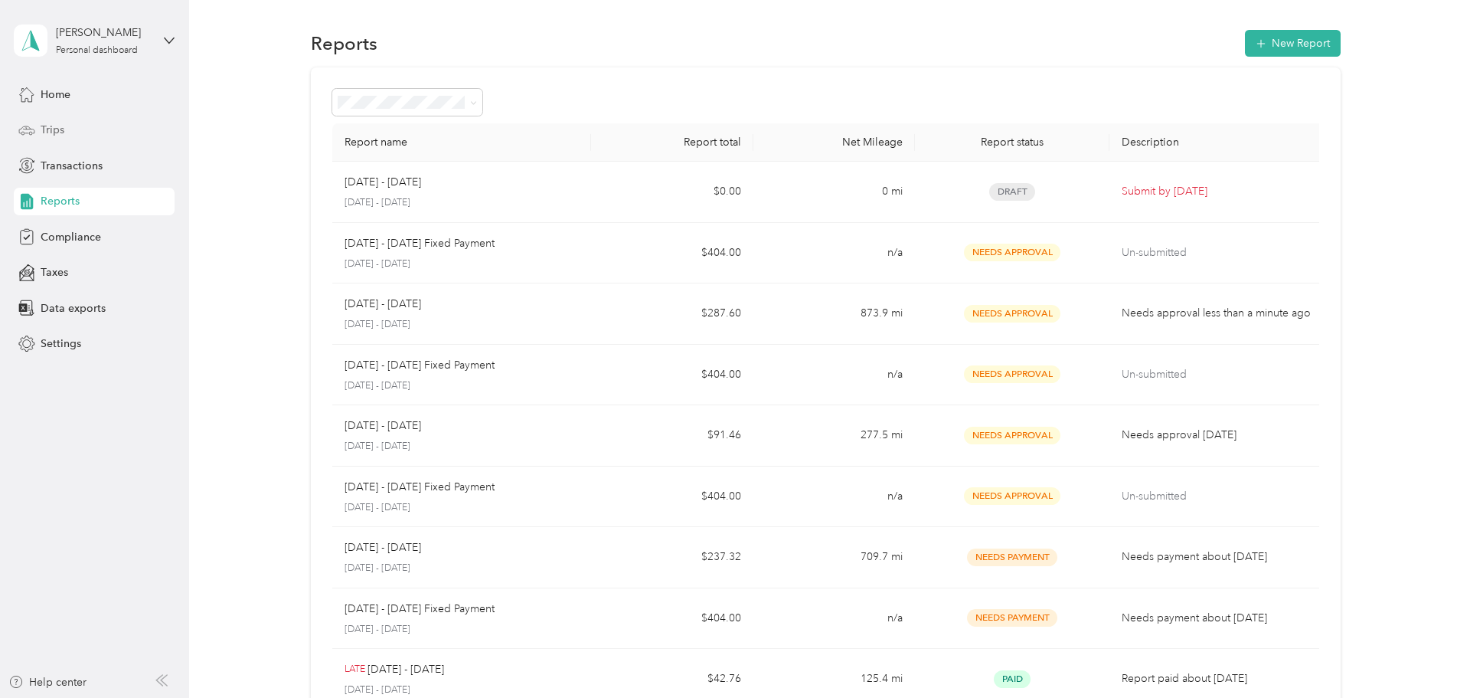
click at [82, 125] on div "Trips" at bounding box center [94, 130] width 161 height 28
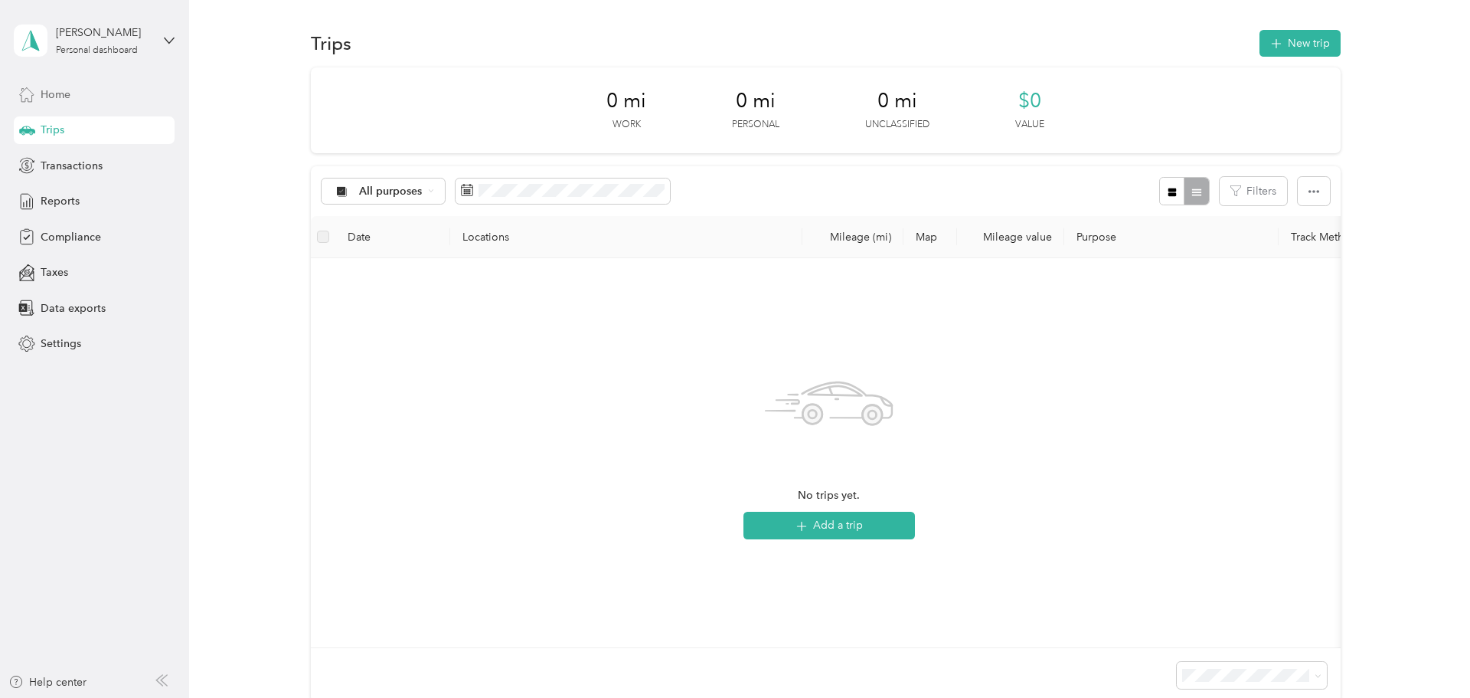
click at [83, 96] on div "Home" at bounding box center [94, 94] width 161 height 28
